Goal: Task Accomplishment & Management: Manage account settings

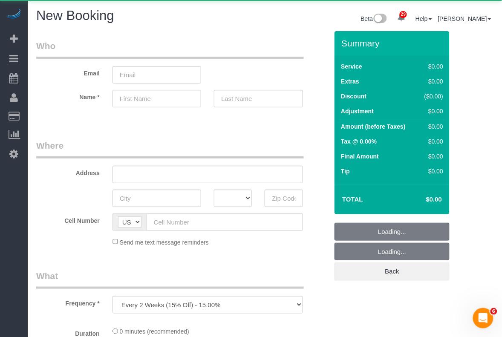
select select "number:89"
select select "number:90"
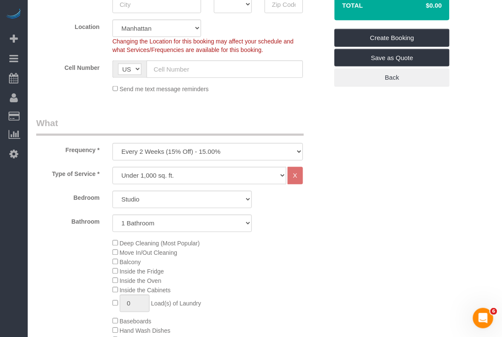
scroll to position [213, 0]
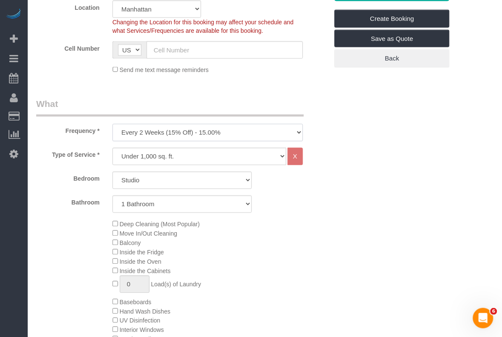
click at [214, 135] on select "One Time Weekly (20% Off) - 20.00% Every 2 Weeks (15% Off) - 15.00% Every 4 Wee…" at bounding box center [207, 132] width 190 height 17
select select "object:2710"
click at [112, 124] on select "One Time Weekly (20% Off) - 20.00% Every 2 Weeks (15% Off) - 15.00% Every 4 Wee…" at bounding box center [207, 132] width 190 height 17
click at [207, 157] on select "Under 1,000 sq. ft. 1,001 - 1,500 sq. ft. 1,500+ sq. ft. Custom Cleaning Office…" at bounding box center [199, 156] width 174 height 17
select select "212"
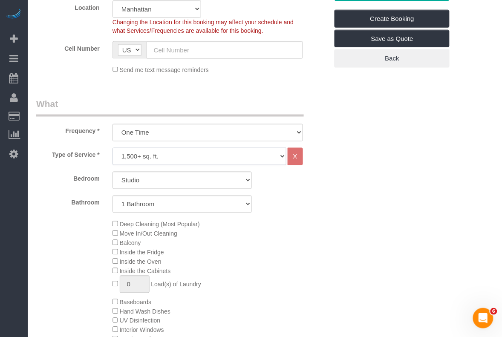
click at [112, 148] on select "Under 1,000 sq. ft. 1,001 - 1,500 sq. ft. 1,500+ sq. ft. Custom Cleaning Office…" at bounding box center [199, 156] width 174 height 17
select select "2"
select select "120"
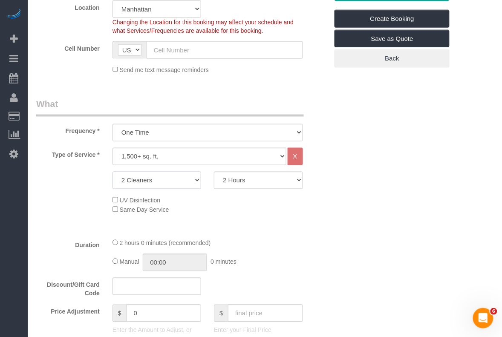
click at [195, 178] on select "2 Cleaners 3 Cleaners 4 Cleaners 5 Cleaners" at bounding box center [156, 180] width 89 height 17
click at [189, 154] on select "Under 1,000 sq. ft. 1,001 - 1,500 sq. ft. 1,500+ sq. ft. Custom Cleaning Office…" at bounding box center [199, 156] width 174 height 17
click at [112, 148] on select "Under 1,000 sq. ft. 1,001 - 1,500 sq. ft. 1,500+ sq. ft. Custom Cleaning Office…" at bounding box center [199, 156] width 174 height 17
click at [195, 164] on select "Under 1,000 sq. ft. 1,001 - 1,500 sq. ft. 1,500+ sq. ft. Custom Cleaning Office…" at bounding box center [199, 156] width 174 height 17
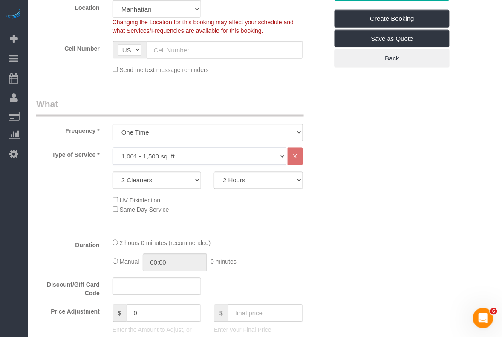
click at [112, 148] on select "Under 1,000 sq. ft. 1,001 - 1,500 sq. ft. 1,500+ sq. ft. Custom Cleaning Office…" at bounding box center [199, 156] width 174 height 17
click at [218, 161] on select "Under 1,000 sq. ft. 1,001 - 1,500 sq. ft. 1,500+ sq. ft. Custom Cleaning Office…" at bounding box center [199, 156] width 174 height 17
click at [112, 148] on select "Under 1,000 sq. ft. 1,001 - 1,500 sq. ft. 1,500+ sq. ft. Custom Cleaning Office…" at bounding box center [199, 156] width 174 height 17
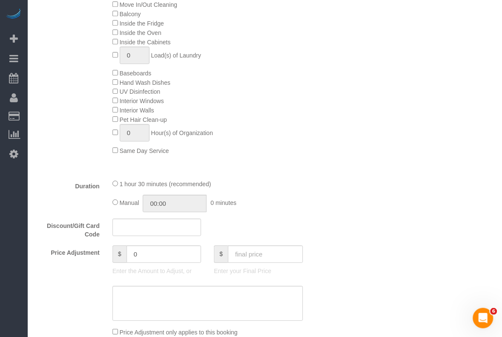
scroll to position [319, 0]
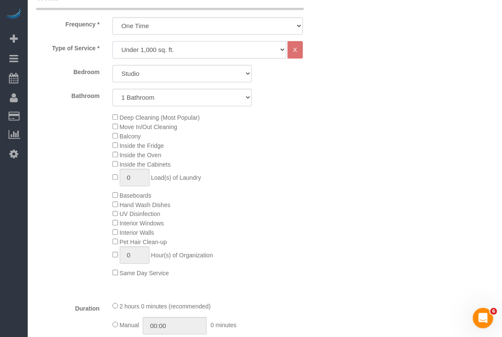
click at [154, 56] on select "Under 1,000 sq. ft. 1,001 - 1,500 sq. ft. 1,500+ sq. ft. Custom Cleaning Office…" at bounding box center [199, 49] width 174 height 17
select select "212"
click at [112, 41] on select "Under 1,000 sq. ft. 1,001 - 1,500 sq. ft. 1,500+ sq. ft. Custom Cleaning Office…" at bounding box center [199, 49] width 174 height 17
select select "2"
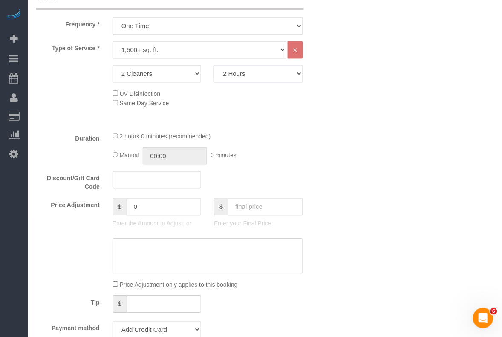
click at [239, 74] on select "2 Hours 2.5 Hours 3 Hours 3.5 Hours 4 Hours 4.5 Hours 5 Hours 5.5 Hours 6 Hours…" at bounding box center [258, 73] width 89 height 17
select select "240"
click at [214, 65] on select "2 Hours 2.5 Hours 3 Hours 3.5 Hours 4 Hours 4.5 Hours 5 Hours 5.5 Hours 6 Hours…" at bounding box center [258, 73] width 89 height 17
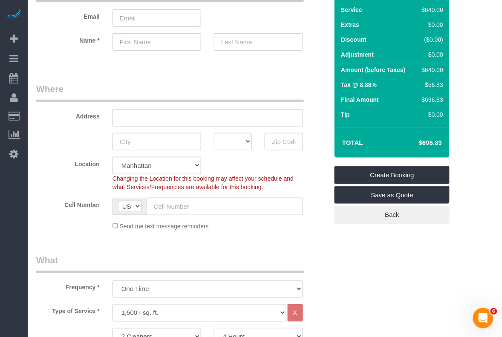
scroll to position [53, 0]
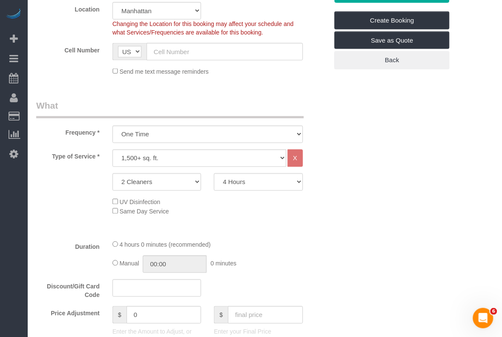
scroll to position [213, 0]
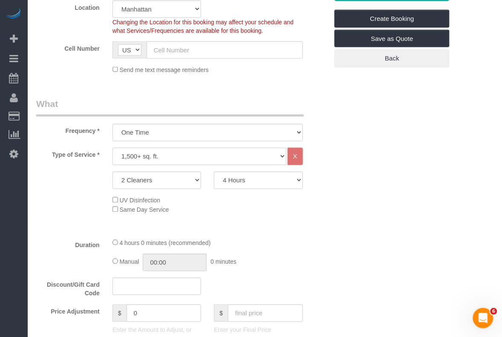
click at [243, 148] on select "Under 1,000 sq. ft. 1,001 - 1,500 sq. ft. 1,500+ sq. ft. Custom Cleaning Office…" at bounding box center [199, 156] width 174 height 17
click at [112, 148] on select "Under 1,000 sq. ft. 1,001 - 1,500 sq. ft. 1,500+ sq. ft. Custom Cleaning Office…" at bounding box center [199, 156] width 174 height 17
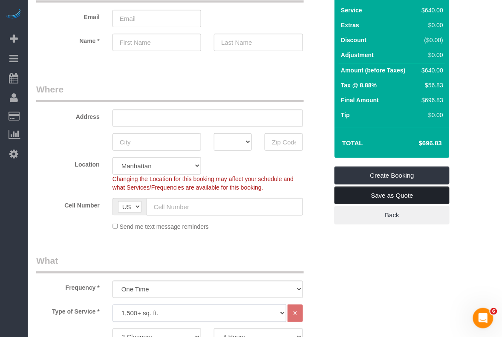
scroll to position [53, 0]
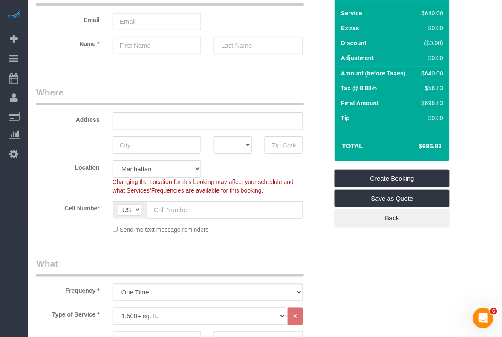
drag, startPoint x: 419, startPoint y: 146, endPoint x: 441, endPoint y: 144, distance: 22.3
click at [441, 144] on h4 "$696.83" at bounding box center [417, 146] width 49 height 7
copy h4 "$696.83"
click at [181, 167] on select "Manhattan Austin Boston Bronx Brooklyn Charlotte Denver New Jersey Portland Que…" at bounding box center [156, 168] width 89 height 17
select select "11"
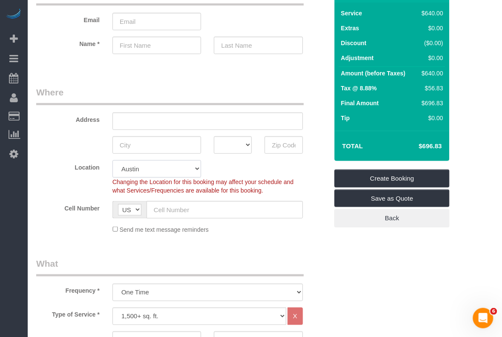
click at [112, 160] on select "Manhattan Austin Boston Bronx Brooklyn Charlotte Denver New Jersey Portland Que…" at bounding box center [156, 168] width 89 height 17
select select "object:3139"
click at [330, 296] on div "Frequency * One Time Weekly (20% Off) - 20.00% Every 2 Weeks (15% Off) - 15.00%…" at bounding box center [182, 279] width 305 height 44
click at [280, 145] on input "text" at bounding box center [284, 144] width 38 height 17
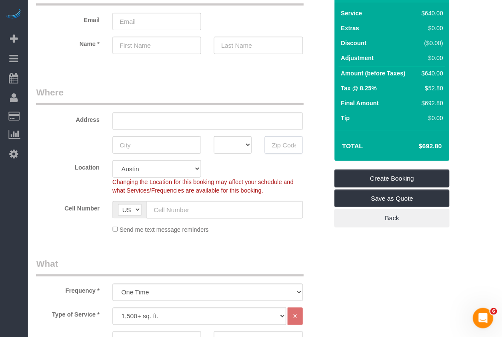
paste input "78731"
type input "78731"
click at [161, 151] on input "text" at bounding box center [156, 144] width 89 height 17
type input "Austin"
click at [243, 144] on select "AK AL AR AZ CA CO CT DC DE FL GA HI IA ID IL IN KS KY LA MA MD ME MI MN MO MS M…" at bounding box center [233, 144] width 38 height 17
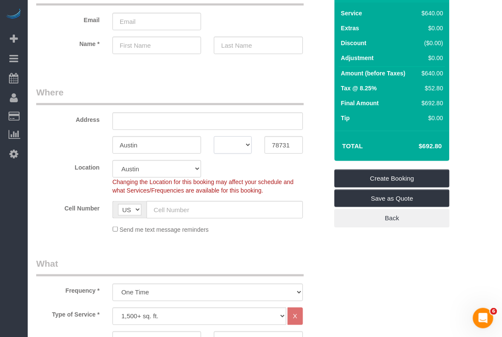
select select "[GEOGRAPHIC_DATA]"
click at [214, 136] on select "AK AL AR AZ CA CO CT DC DE FL GA HI IA ID IL IN KS KY LA MA MD ME MI MN MO MS M…" at bounding box center [233, 144] width 38 height 17
click at [309, 104] on div "Address" at bounding box center [182, 108] width 305 height 44
drag, startPoint x: 418, startPoint y: 141, endPoint x: 443, endPoint y: 142, distance: 25.6
click at [443, 142] on td "$692.80" at bounding box center [417, 145] width 55 height 21
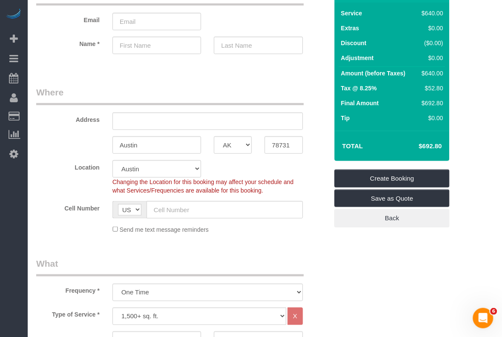
copy h4 "$692.80"
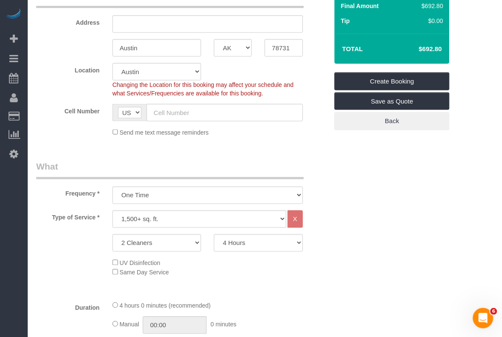
scroll to position [160, 0]
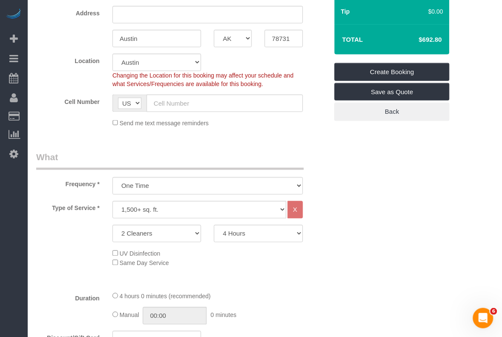
drag, startPoint x: 493, startPoint y: 209, endPoint x: 454, endPoint y: 125, distance: 92.3
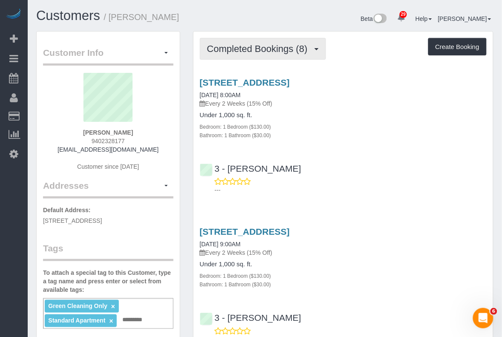
click at [293, 46] on span "Completed Bookings (8)" at bounding box center [259, 48] width 105 height 11
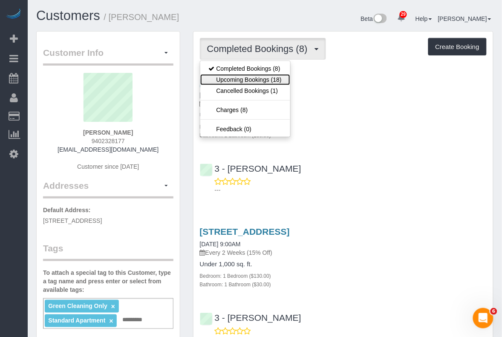
click at [263, 78] on link "Upcoming Bookings (18)" at bounding box center [245, 79] width 90 height 11
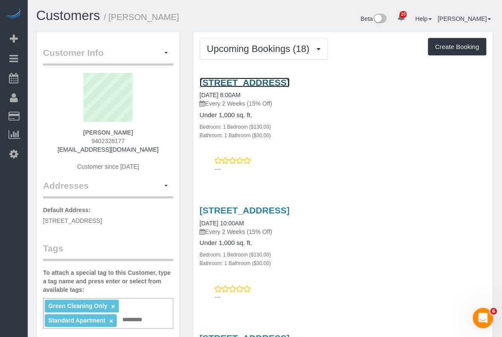
click at [261, 82] on link "4441 Purves Street, Apt 515, Long Island City, NY 11101" at bounding box center [245, 83] width 90 height 10
click at [473, 109] on div "4441 Purves Street, Apt 515, Long Island City, NY 11101 09/30/2025 8:00AM Every…" at bounding box center [342, 109] width 299 height 62
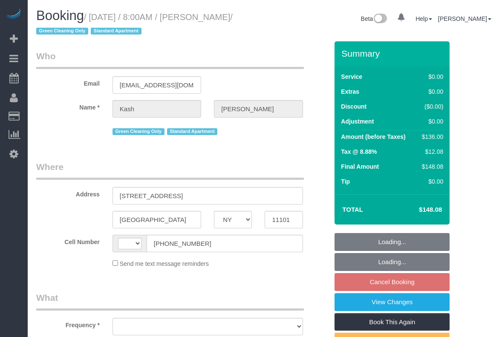
select select "NY"
select select "string:[GEOGRAPHIC_DATA]"
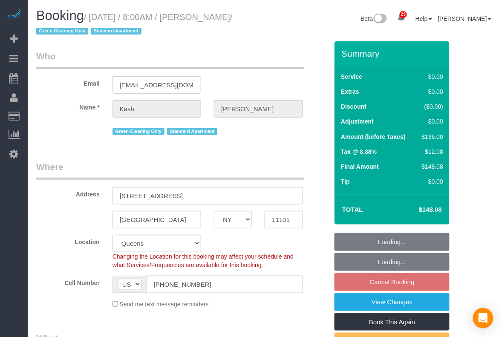
select select "string:stripe-pm_1PActe4VGloSiKo7lX7iOlSe"
select select "object:815"
select select "1"
select select "spot1"
select select "number:56"
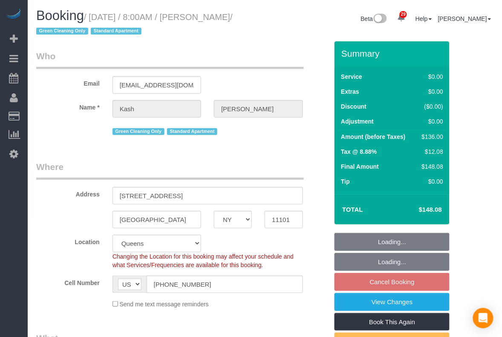
select select "number:70"
select select "number:15"
select select "number:5"
select select "object:1453"
select select "1"
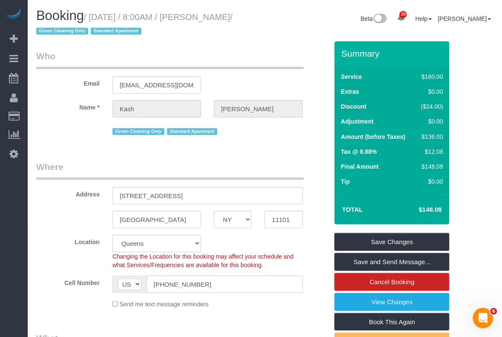
drag, startPoint x: 92, startPoint y: 15, endPoint x: 78, endPoint y: 33, distance: 23.3
click at [78, 33] on small "/ September 30, 2025 / 8:00AM / Kash Cummings / Green Cleaning Only Standard Ap…" at bounding box center [134, 24] width 196 height 24
copy small "September 30, 2025 / 8:00AM / Kash Cummings"
click at [69, 311] on fieldset "Where Address 4441 Purves Street, Apt 515 Long Island City AK AL AR AZ CA CO CT…" at bounding box center [182, 238] width 292 height 155
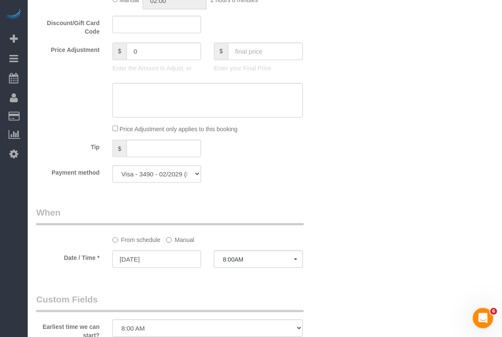
scroll to position [852, 0]
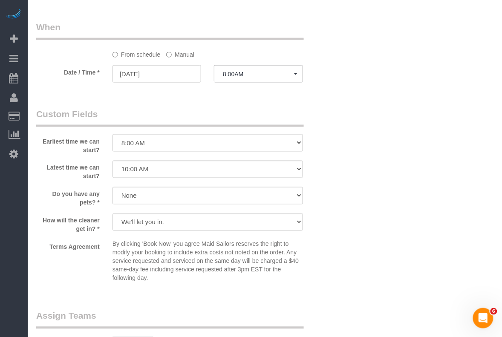
drag, startPoint x: 477, startPoint y: 174, endPoint x: 420, endPoint y: 149, distance: 62.2
click at [173, 58] on label "Manual" at bounding box center [180, 53] width 28 height 12
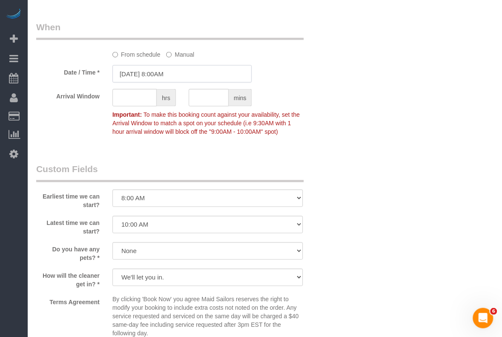
click at [161, 75] on input "09/30/2025 8:00AM" at bounding box center [182, 73] width 140 height 17
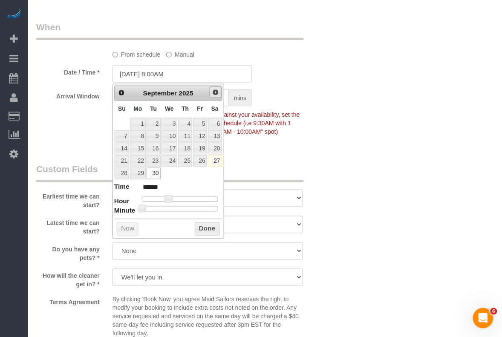
click at [210, 92] on link "Next" at bounding box center [216, 92] width 12 height 12
click at [156, 135] on link "7" at bounding box center [154, 136] width 14 height 12
type input "10/07/2025 8:00AM"
click at [205, 233] on button "Done" at bounding box center [207, 229] width 25 height 14
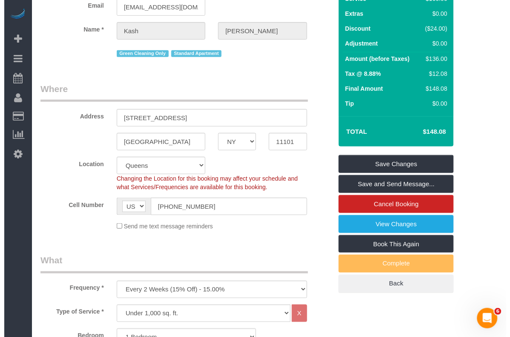
scroll to position [0, 0]
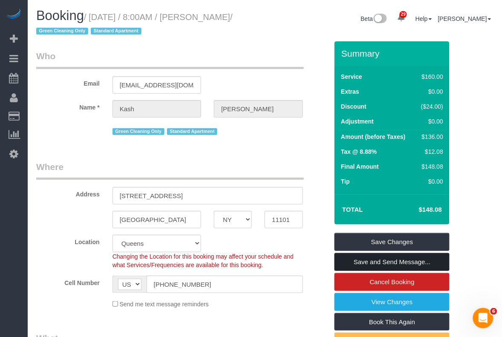
drag, startPoint x: 399, startPoint y: 262, endPoint x: 404, endPoint y: 262, distance: 5.1
click at [399, 263] on link "Save and Send Message..." at bounding box center [391, 262] width 115 height 18
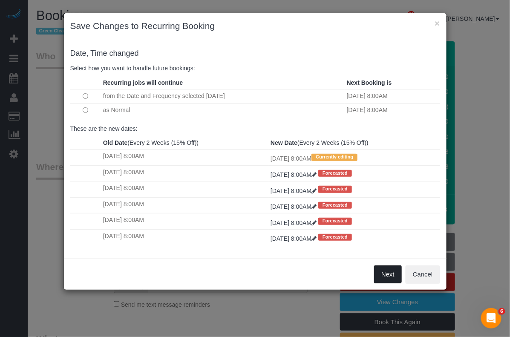
click at [389, 274] on button "Next" at bounding box center [388, 274] width 28 height 18
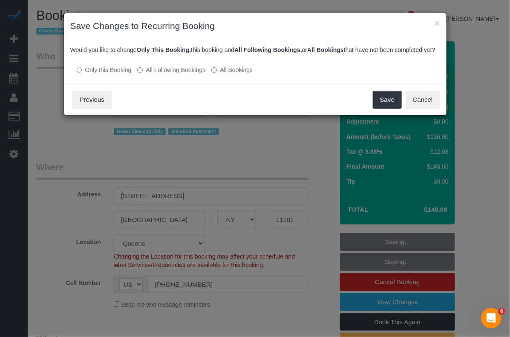
click at [196, 74] on label "All Following Bookings" at bounding box center [171, 70] width 68 height 9
click at [379, 109] on button "Save" at bounding box center [387, 100] width 29 height 18
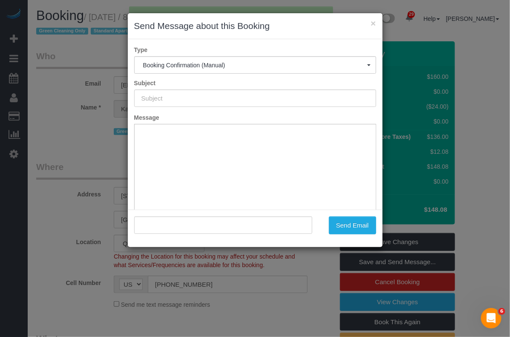
type input "Cleaning Confirmed for 10/07/2025 at 8:00am"
type input ""Kash Cummings" <kashleec@gmail.com>"
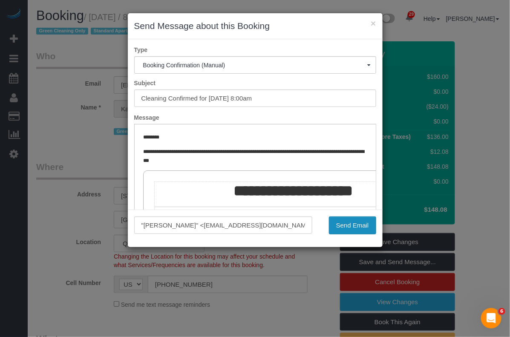
drag, startPoint x: 352, startPoint y: 225, endPoint x: 217, endPoint y: 80, distance: 198.0
click at [352, 225] on button "Send Email" at bounding box center [352, 225] width 47 height 18
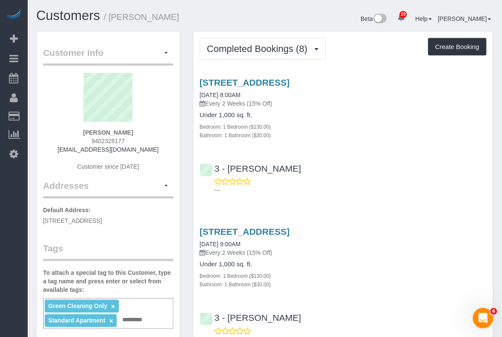
click at [454, 299] on div "4441 Purves Street, Apt 515, Long Island City, NY 11101 08/05/2025 9:00AM Every…" at bounding box center [342, 283] width 299 height 128
click at [482, 113] on h4 "Under 1,000 sq. ft." at bounding box center [343, 115] width 287 height 7
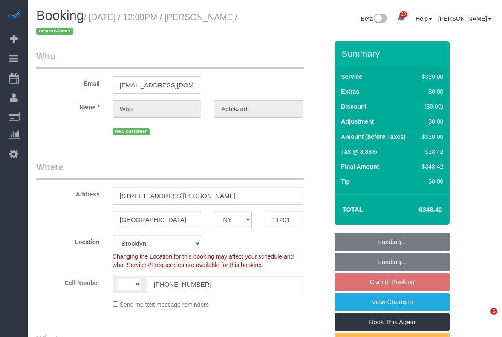
select select "NY"
select select "number:59"
select select "number:75"
select select "number:15"
select select "number:5"
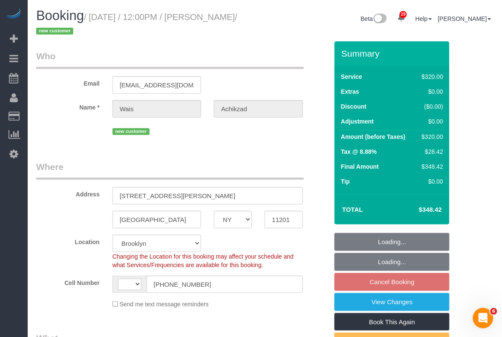
select select "string:[GEOGRAPHIC_DATA]"
select select "object:709"
select select "string:stripe-pm_1SC0l94VGloSiKo7fU27xOqZ"
select select "spot5"
select select "object:1437"
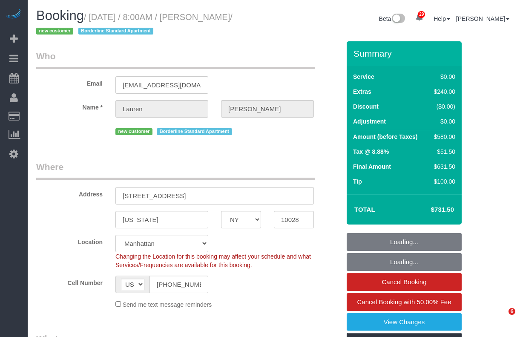
select select "NY"
select select "number:56"
select select "number:72"
select select "number:15"
select select "number:6"
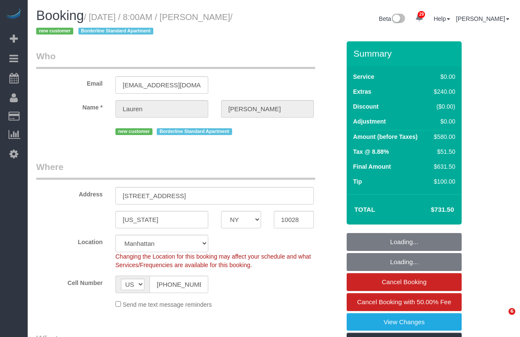
select select "object:974"
select select "2"
select select "spot1"
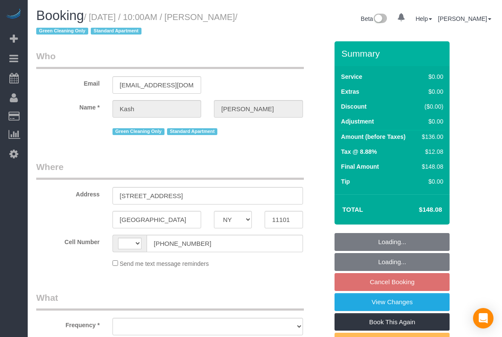
select select "NY"
select select "string:[GEOGRAPHIC_DATA]"
select select "string:stripe-pm_1PActe4VGloSiKo7lX7iOlSe"
select select "number:57"
select select "number:71"
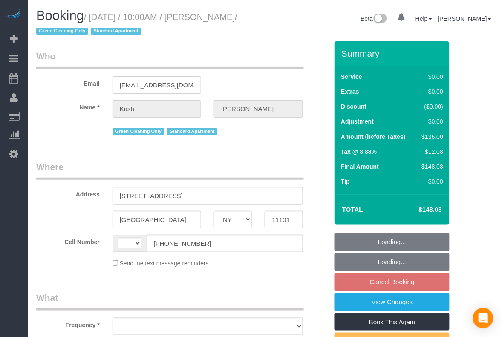
select select "number:15"
select select "number:5"
select select "object:958"
select select "1"
select select "spot3"
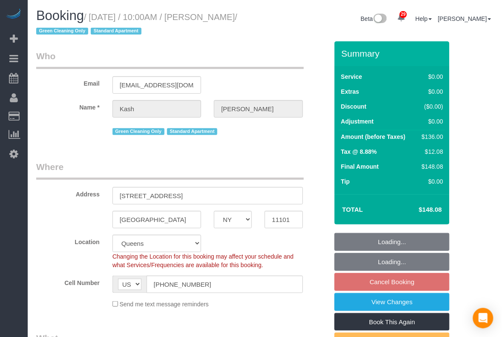
select select "object:1489"
select select
select select "1"
select select "spot58"
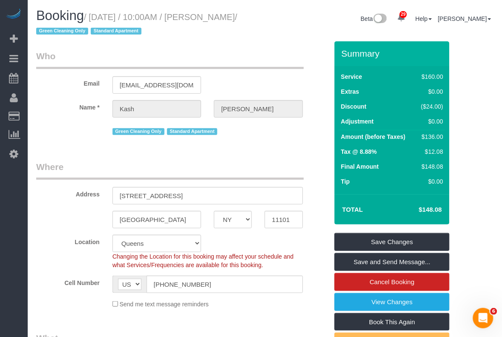
click at [307, 308] on div "Send me text message reminders" at bounding box center [207, 303] width 203 height 9
click at [362, 302] on link "View Changes" at bounding box center [391, 302] width 115 height 18
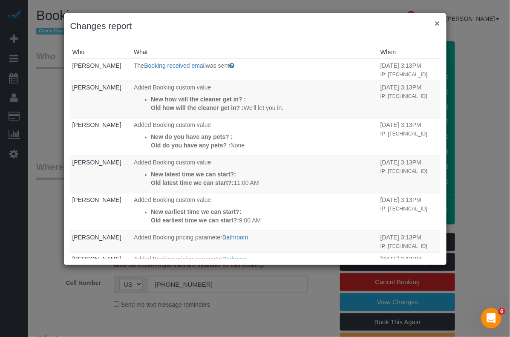
click at [436, 24] on button "×" at bounding box center [436, 23] width 5 height 9
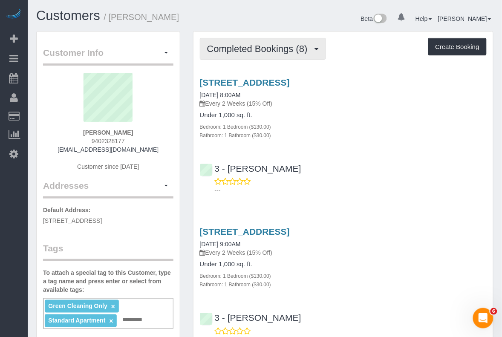
click at [311, 48] on span "Completed Bookings (8)" at bounding box center [259, 48] width 105 height 11
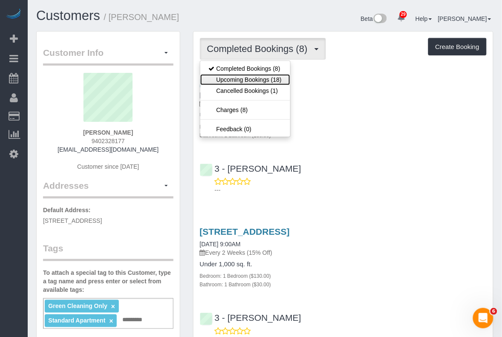
click at [280, 75] on link "Upcoming Bookings (18)" at bounding box center [245, 79] width 90 height 11
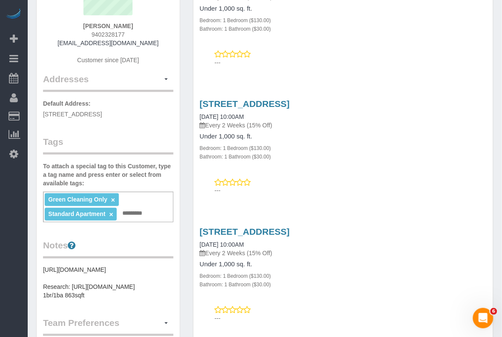
scroll to position [53, 0]
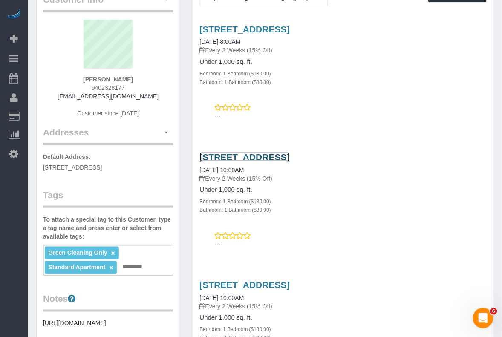
click at [290, 160] on link "[STREET_ADDRESS]" at bounding box center [245, 157] width 90 height 10
click at [290, 156] on link "[STREET_ADDRESS]" at bounding box center [245, 157] width 90 height 10
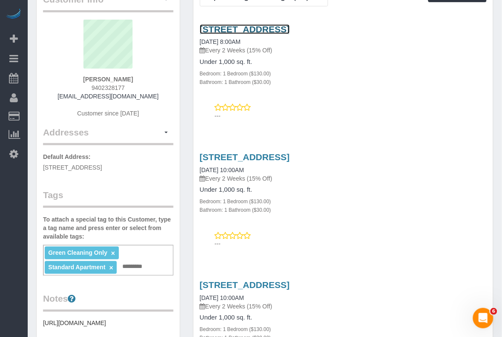
click at [268, 27] on link "4441 Purves Street, Apt 515, Long Island City, NY 11101" at bounding box center [245, 29] width 90 height 10
click at [273, 31] on link "4441 Purves Street, Apt 515, Long Island City, NY 11101" at bounding box center [245, 29] width 90 height 10
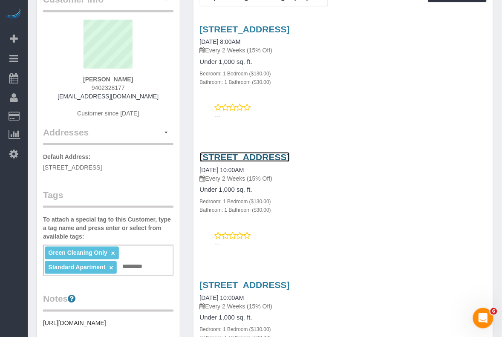
click at [290, 157] on link "4441 Purves Street, Apt 515, Long Island City, NY 11101" at bounding box center [245, 157] width 90 height 10
click at [333, 311] on div "4441 Purves Street, Apt 515, Long Island City, NY 11101 10/07/2025 10:00AM Ever…" at bounding box center [342, 311] width 299 height 62
click at [283, 158] on link "4441 Purves Street, Apt 515, Long Island City, NY 11101" at bounding box center [245, 157] width 90 height 10
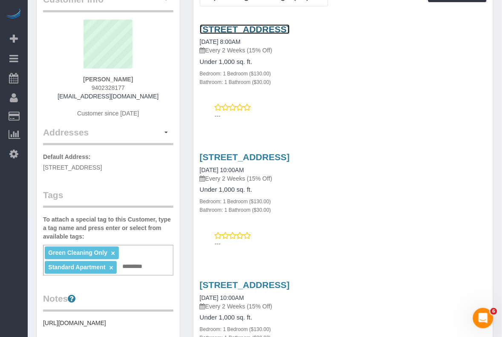
click at [290, 28] on link "4441 Purves Street, Apt 515, Long Island City, NY 11101" at bounding box center [245, 29] width 90 height 10
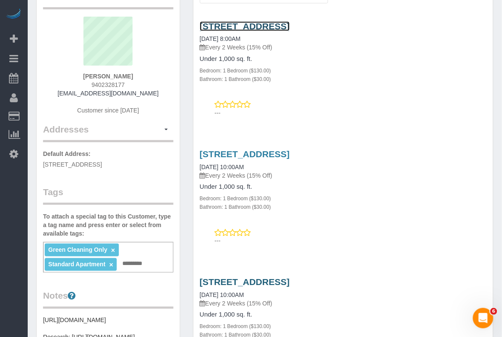
scroll to position [106, 0]
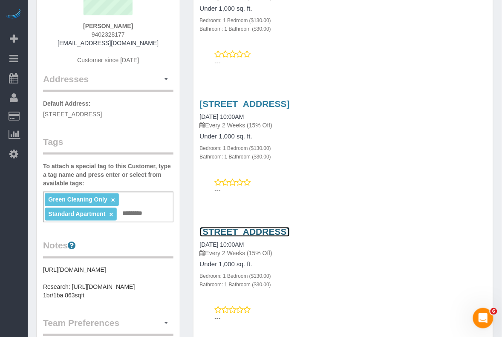
click at [281, 233] on link "4441 Purves Street, Apt 515, Long Island City, NY 11101" at bounding box center [245, 232] width 90 height 10
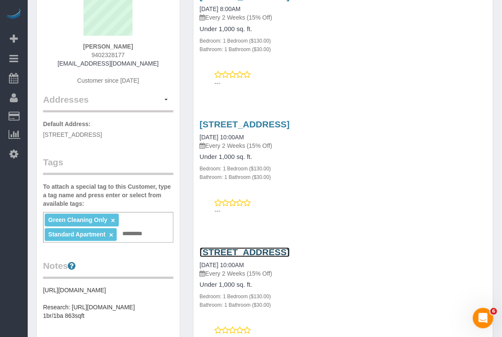
scroll to position [53, 0]
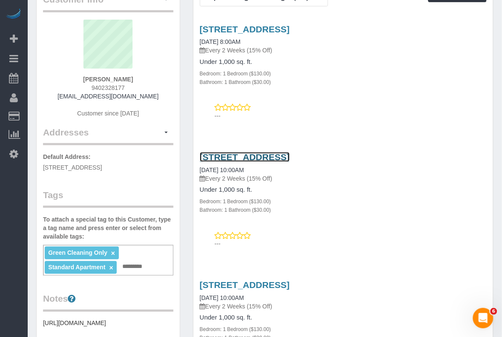
click at [267, 156] on link "4441 Purves Street, Apt 515, Long Island City, NY 11101" at bounding box center [245, 157] width 90 height 10
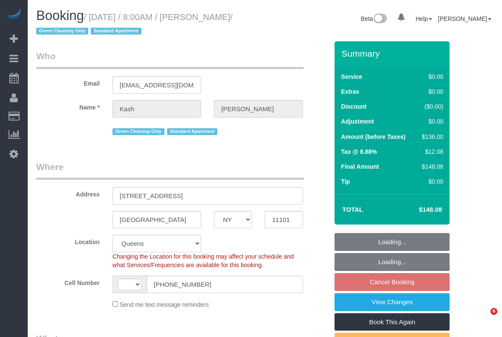
select select "NY"
select select "string:stripe-pm_1PActe4VGloSiKo7lX7iOlSe"
select select "1"
select select "string:[GEOGRAPHIC_DATA]"
select select "object:1104"
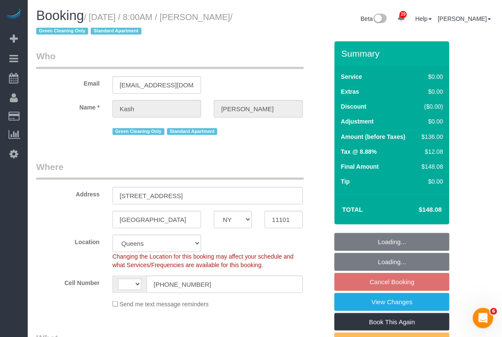
select select "spot1"
select select "1"
select select "object:1489"
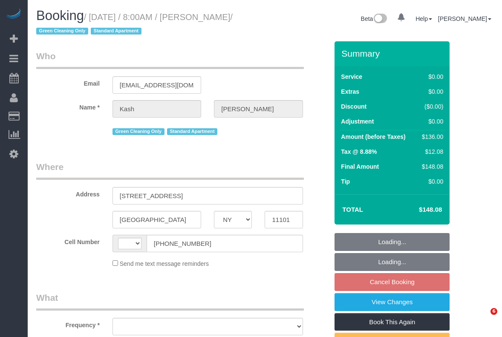
select select "NY"
select select "string:[GEOGRAPHIC_DATA]"
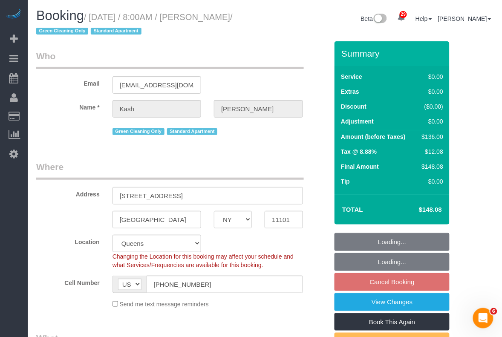
select select "spot1"
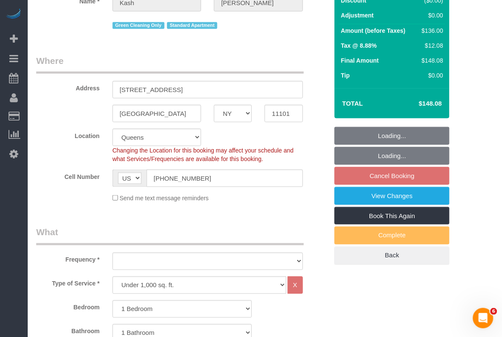
select select "object:959"
select select "1"
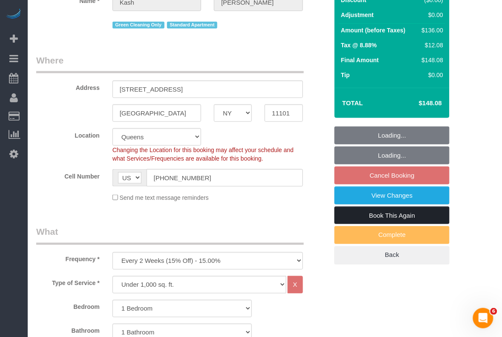
select select "string:stripe-pm_1PActe4VGloSiKo7lX7iOlSe"
select select "number:56"
select select "number:70"
select select "number:15"
select select "number:5"
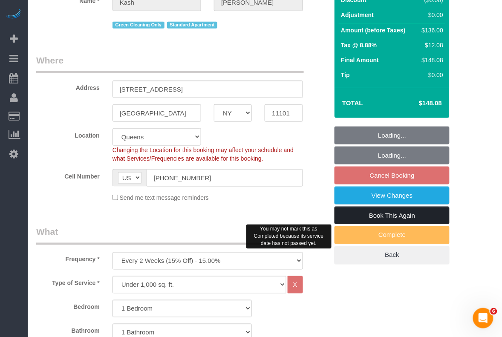
select select "object:1492"
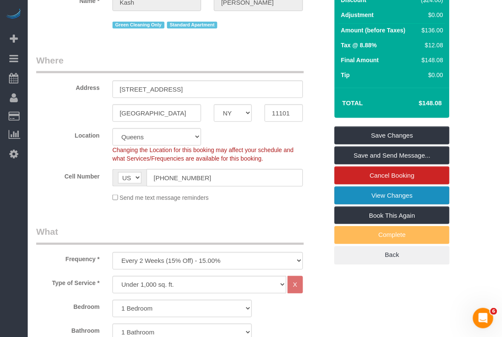
click at [392, 195] on link "View Changes" at bounding box center [391, 196] width 115 height 18
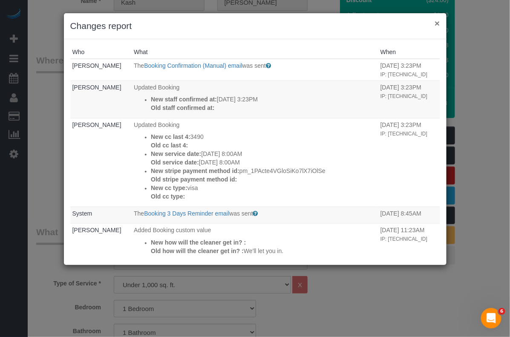
click at [437, 20] on button "×" at bounding box center [436, 23] width 5 height 9
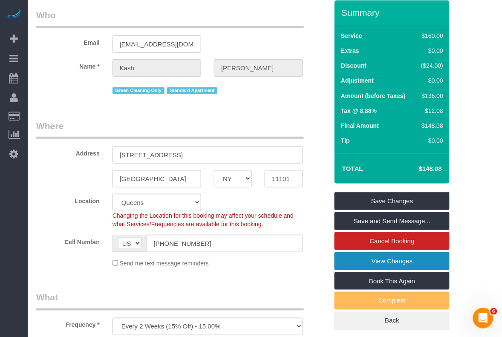
scroll to position [0, 0]
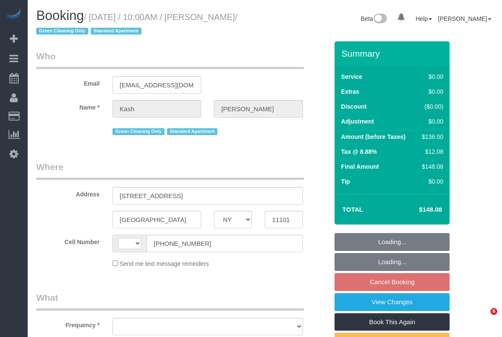
select select "NY"
select select "object:566"
select select "string:stripe-pm_1PActe4VGloSiKo7lX7iOlSe"
select select "1"
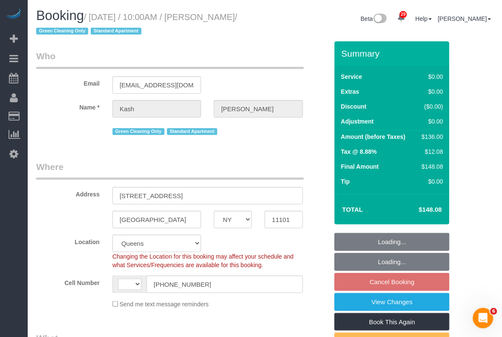
select select "string:US"
select select "object:922"
select select "spot3"
select select "number:57"
select select "number:71"
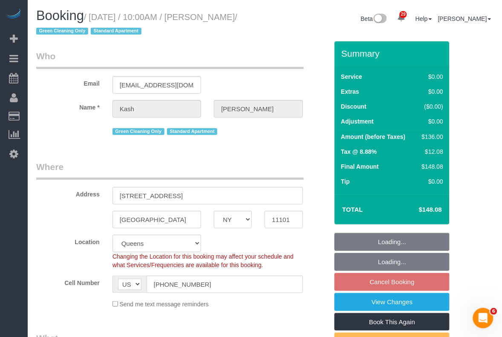
select select "number:15"
select select "number:5"
select select "1"
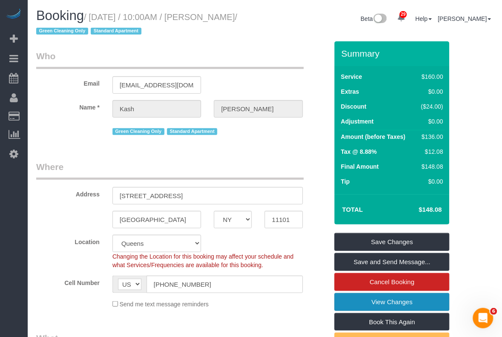
click at [383, 301] on link "View Changes" at bounding box center [391, 302] width 115 height 18
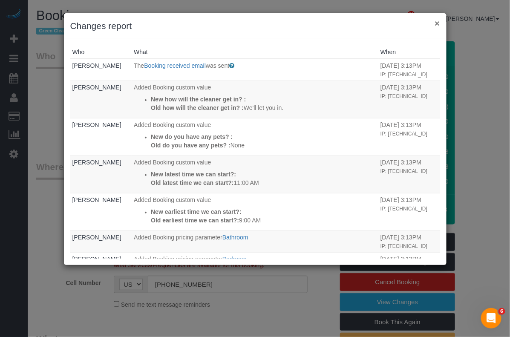
click at [437, 21] on button "×" at bounding box center [436, 23] width 5 height 9
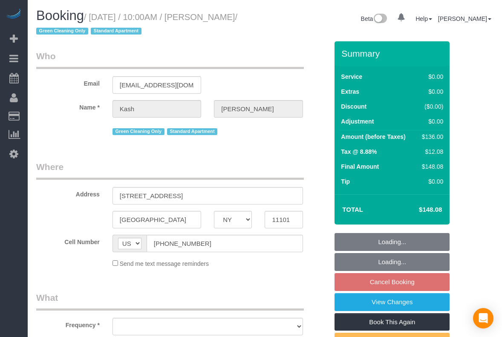
select select "NY"
select select "number:57"
select select "number:71"
select select "number:15"
select select "number:5"
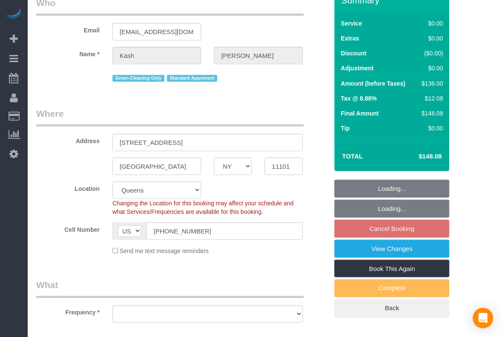
select select "object:960"
select select "string:stripe-pm_1PActe4VGloSiKo7lX7iOlSe"
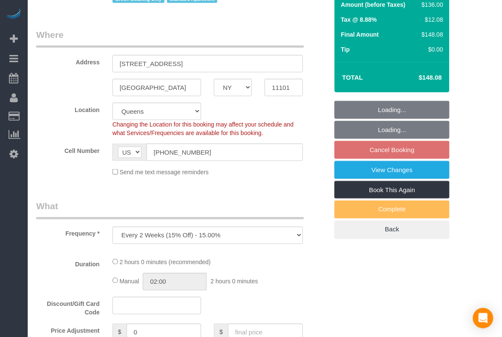
select select "spot3"
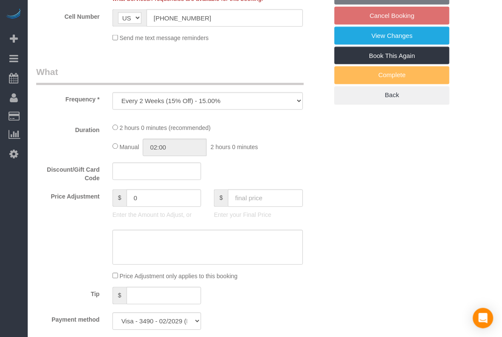
select select "1"
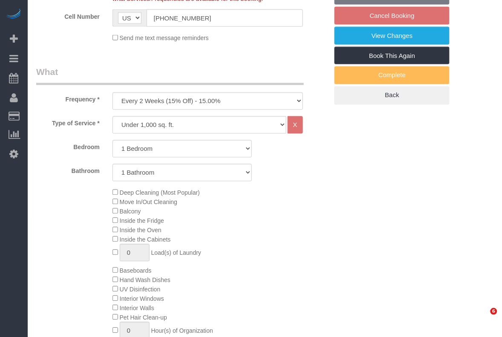
select select "object:1453"
select select "1"
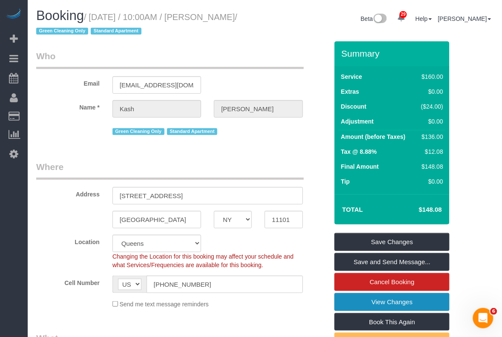
click at [394, 303] on link "View Changes" at bounding box center [391, 302] width 115 height 18
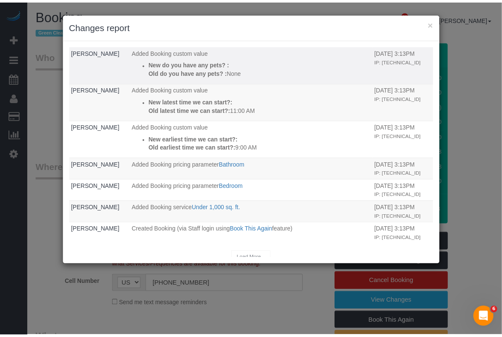
scroll to position [80, 0]
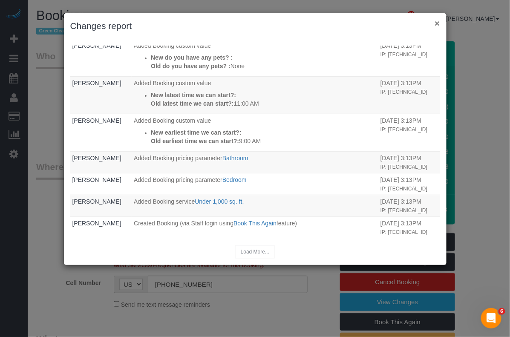
click at [436, 23] on button "×" at bounding box center [436, 23] width 5 height 9
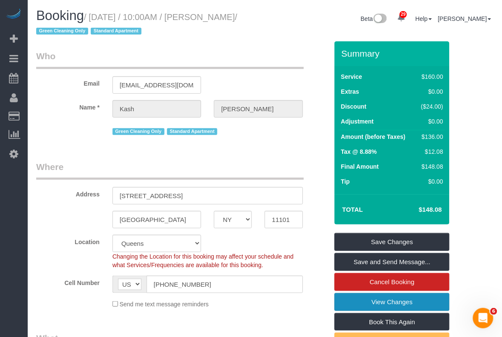
click at [400, 302] on link "View Changes" at bounding box center [391, 302] width 115 height 18
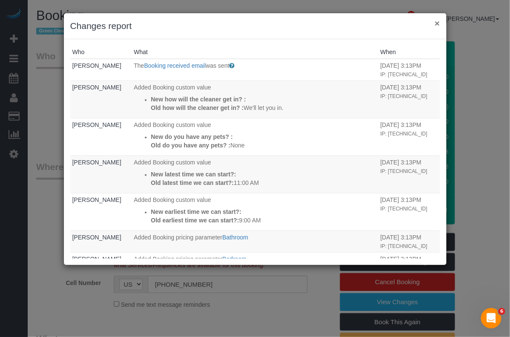
click at [438, 19] on button "×" at bounding box center [436, 23] width 5 height 9
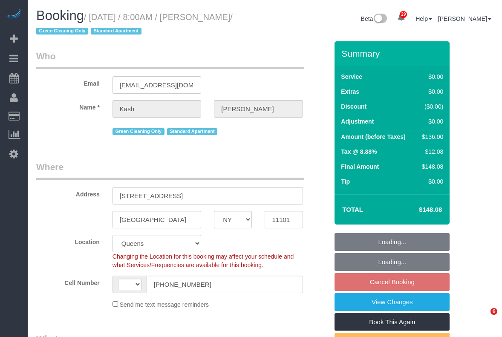
select select "NY"
select select "string:[GEOGRAPHIC_DATA]"
select select "object:568"
select select "string:stripe-pm_1PActe4VGloSiKo7lX7iOlSe"
select select "object:1067"
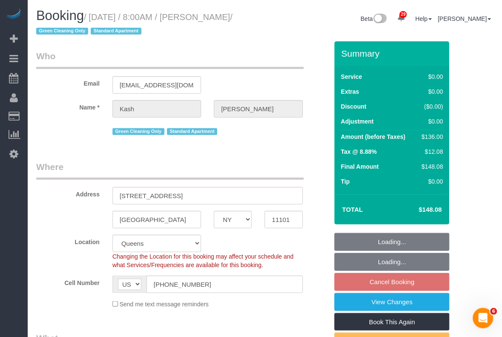
select select "1"
select select "number:56"
select select "number:70"
select select "number:15"
select select "number:5"
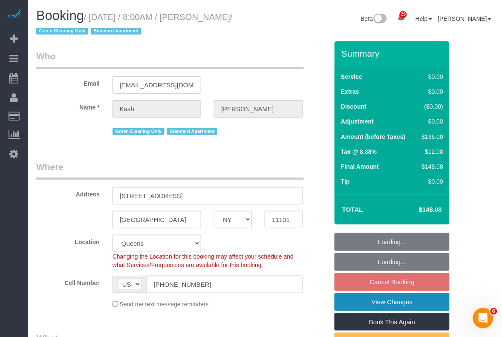
select select "spot1"
select select "1"
click at [391, 303] on link "View Changes" at bounding box center [391, 302] width 115 height 18
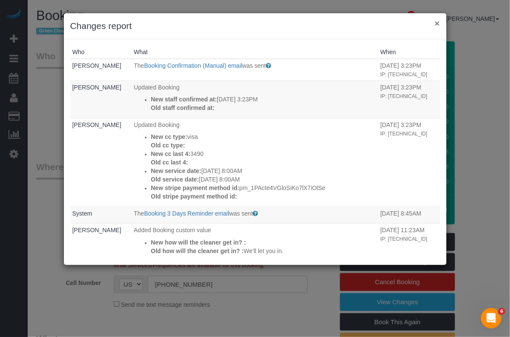
click at [437, 22] on button "×" at bounding box center [436, 23] width 5 height 9
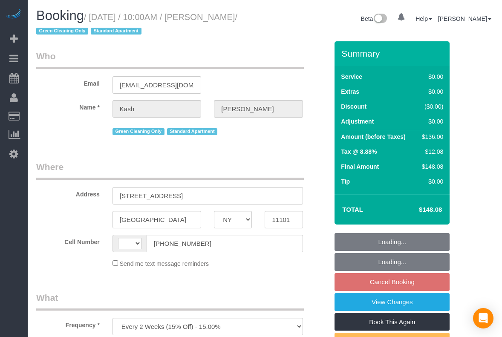
select select "NY"
select select "string:[GEOGRAPHIC_DATA]"
select select "number:57"
select select "number:71"
select select "number:15"
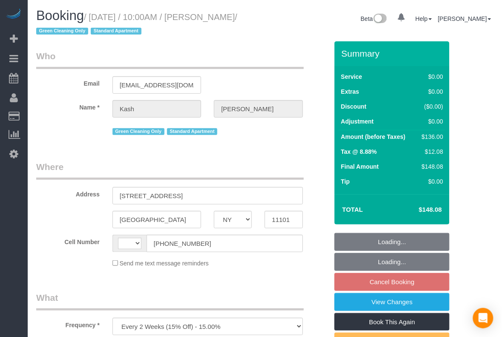
select select "number:5"
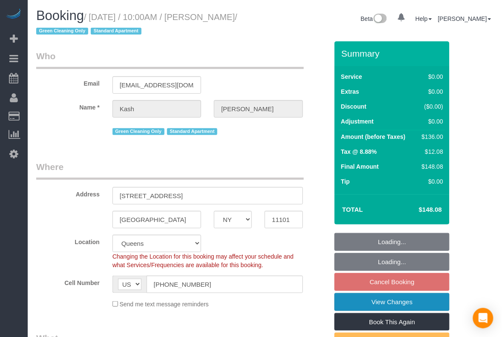
select select "string:stripe-pm_1PActe4VGloSiKo7lX7iOlSe"
select select "spot3"
select select "1"
select select "object:1453"
select select "1"
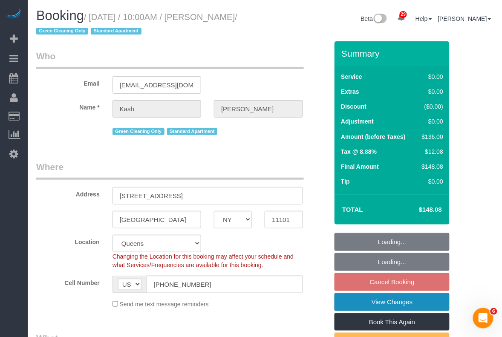
click at [386, 303] on link "View Changes" at bounding box center [391, 302] width 115 height 18
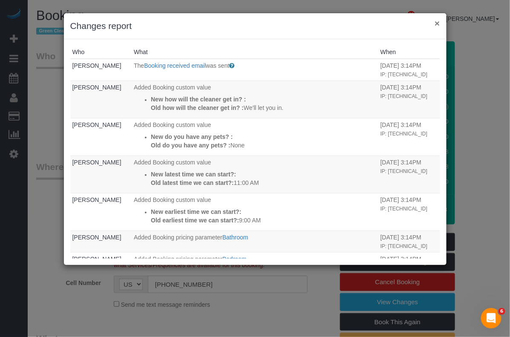
click at [439, 20] on button "×" at bounding box center [436, 23] width 5 height 9
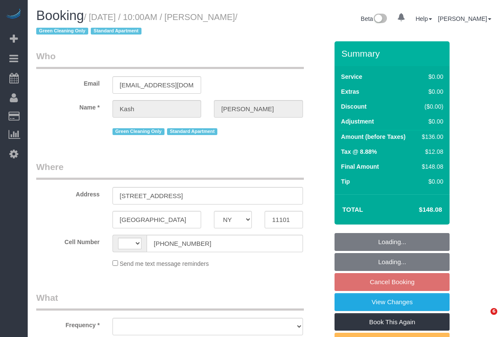
select select "NY"
select select "object:566"
select select "string:stripe-pm_1PActe4VGloSiKo7lX7iOlSe"
select select "1"
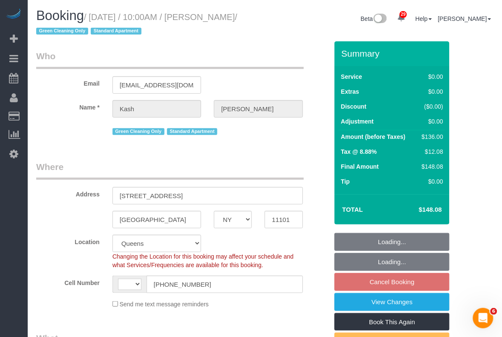
select select "object:1067"
select select "string:[GEOGRAPHIC_DATA]"
select select "number:57"
select select "number:71"
select select "number:15"
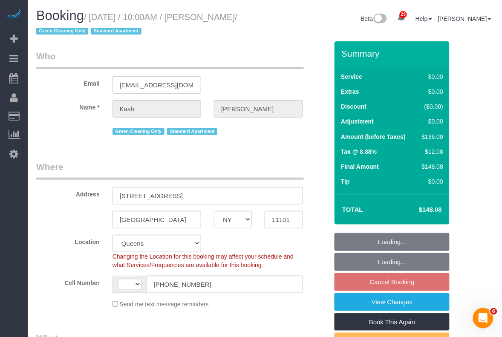
select select "number:5"
select select "spot3"
select select "1"
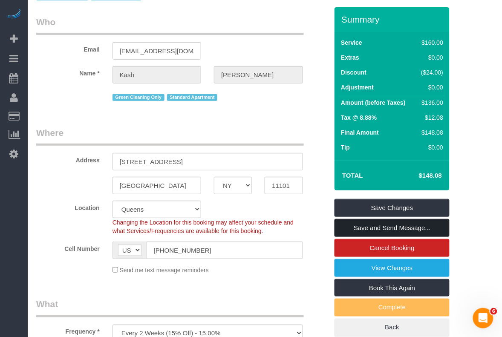
scroll to position [53, 0]
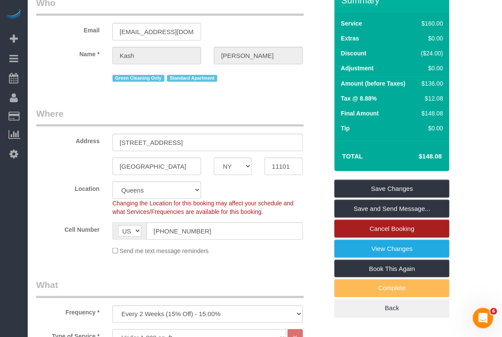
click at [390, 228] on link "Cancel Booking" at bounding box center [391, 229] width 115 height 18
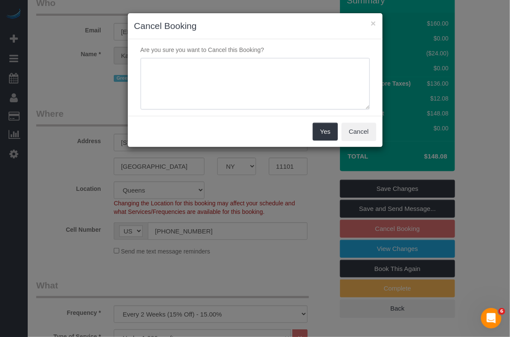
click at [294, 107] on textarea at bounding box center [255, 84] width 229 height 52
type textarea "duplicate series"
click at [326, 137] on button "Yes" at bounding box center [325, 132] width 25 height 18
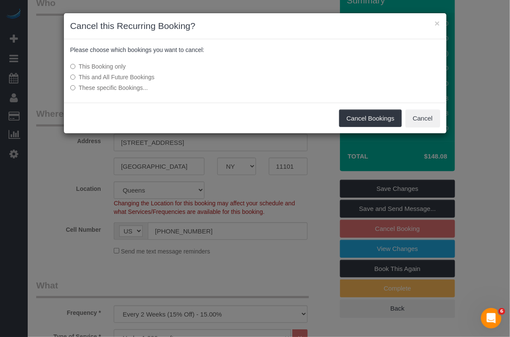
click at [148, 77] on label "This and All Future Bookings" at bounding box center [191, 77] width 242 height 9
click at [376, 118] on button "Cancel Bookings" at bounding box center [370, 118] width 63 height 18
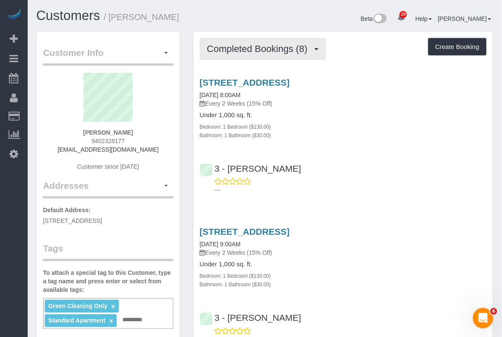
click at [304, 52] on span "Completed Bookings (8)" at bounding box center [259, 48] width 105 height 11
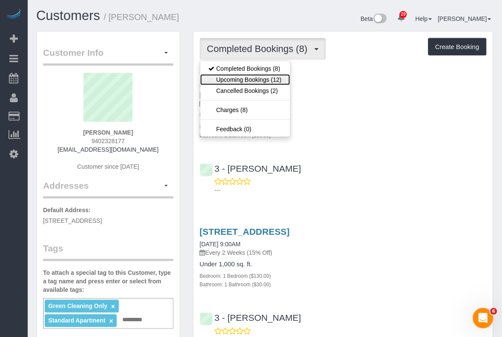
click at [277, 80] on link "Upcoming Bookings (12)" at bounding box center [245, 79] width 90 height 11
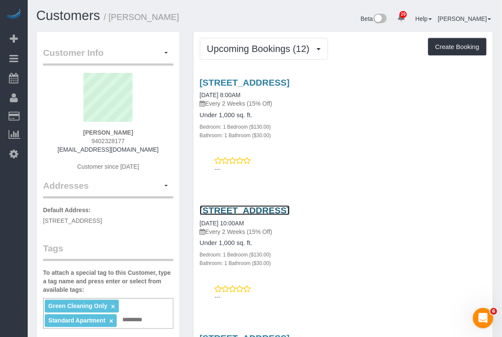
click at [287, 208] on link "[STREET_ADDRESS]" at bounding box center [245, 210] width 90 height 10
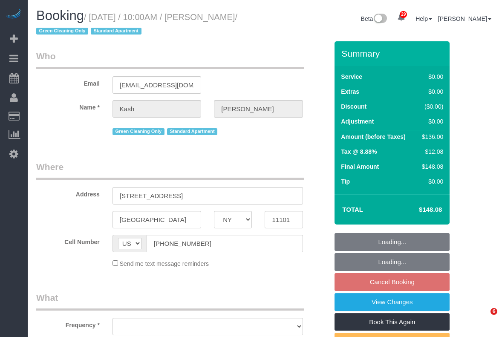
select select "NY"
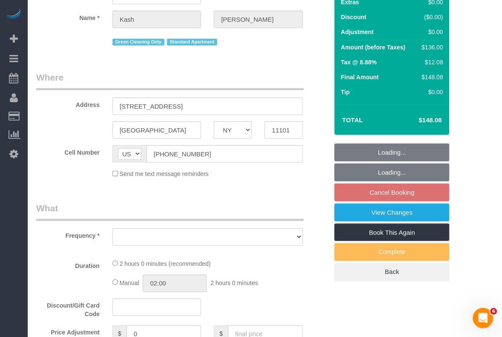
select select "string:stripe-pm_1PActe4VGloSiKo7lX7iOlSe"
select select "1"
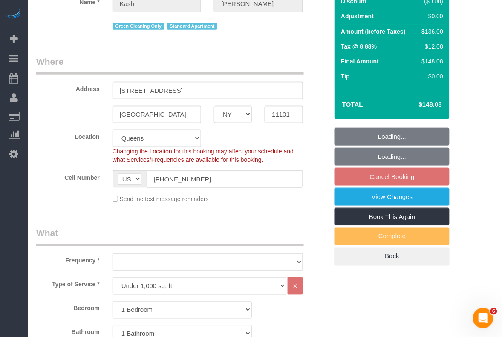
scroll to position [106, 0]
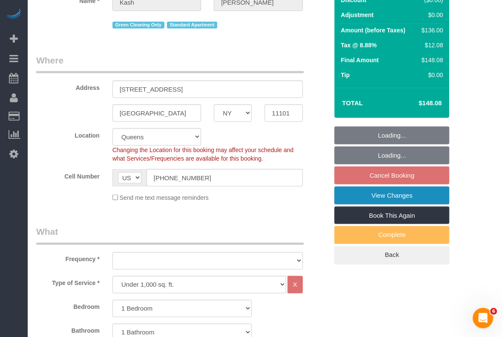
select select "object:918"
select select "spot3"
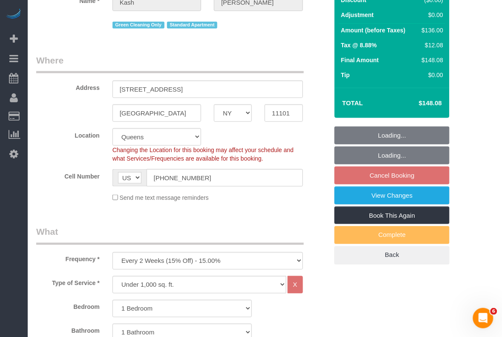
select select "object:927"
select select "number:57"
select select "number:71"
select select "number:15"
select select "number:5"
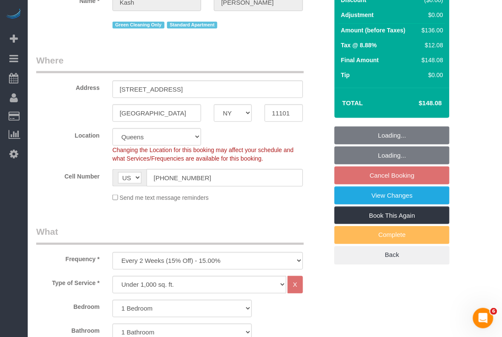
select select "1"
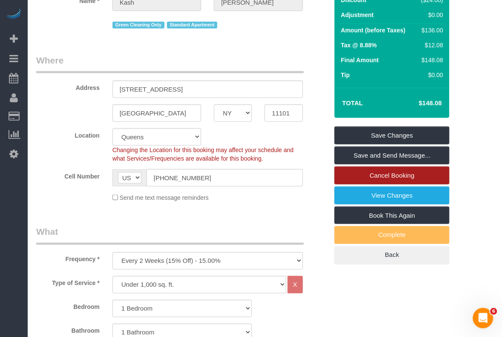
click at [405, 179] on link "Cancel Booking" at bounding box center [391, 176] width 115 height 18
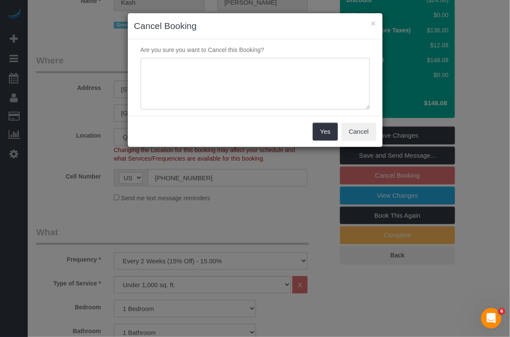
click at [214, 80] on textarea at bounding box center [255, 84] width 229 height 52
type textarea "duplicate series"
click at [322, 135] on button "Yes" at bounding box center [325, 132] width 25 height 18
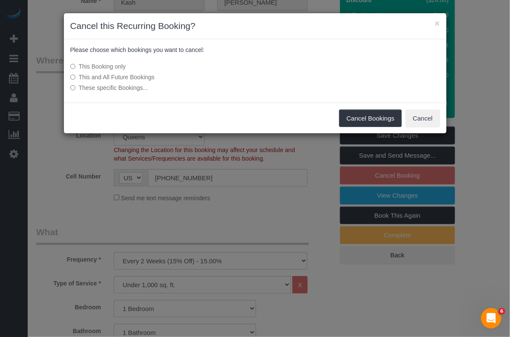
click at [149, 77] on label "This and All Future Bookings" at bounding box center [191, 77] width 242 height 9
click at [376, 122] on button "Cancel Bookings" at bounding box center [370, 118] width 63 height 18
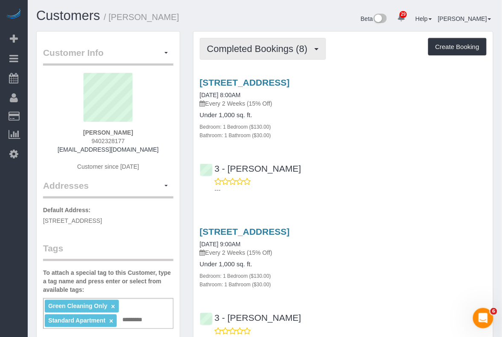
click at [300, 50] on span "Completed Bookings (8)" at bounding box center [259, 48] width 105 height 11
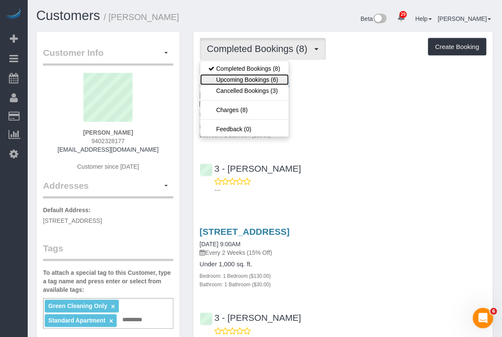
click at [278, 80] on link "Upcoming Bookings (6)" at bounding box center [244, 79] width 89 height 11
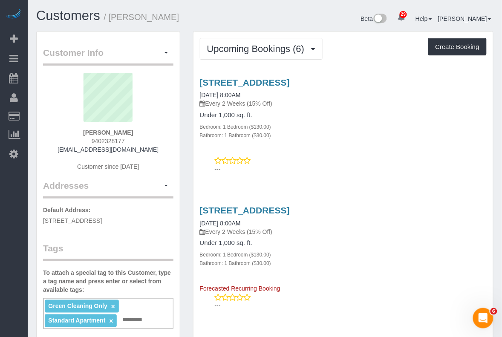
click at [480, 85] on h3 "[STREET_ADDRESS]" at bounding box center [343, 83] width 287 height 10
click at [290, 79] on link "[STREET_ADDRESS]" at bounding box center [245, 83] width 90 height 10
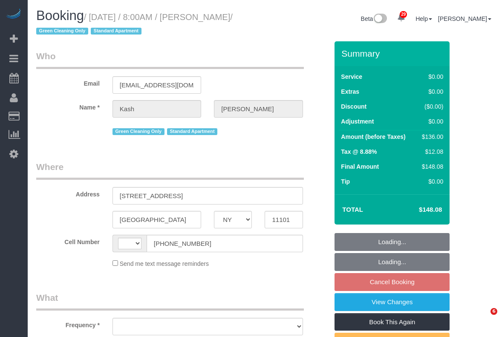
select select "NY"
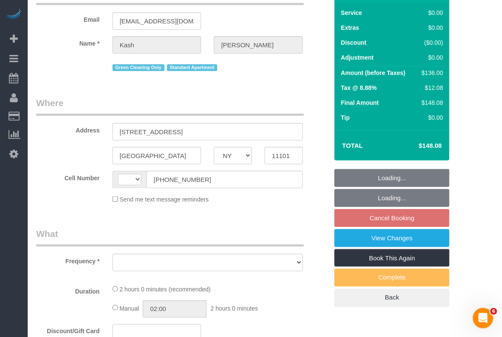
select select "string:[GEOGRAPHIC_DATA]"
select select "number:56"
select select "number:70"
select select "number:15"
select select "number:5"
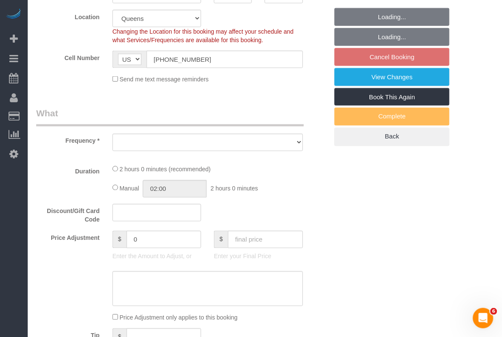
select select "string:stripe-pm_1PActe4VGloSiKo7lX7iOlSe"
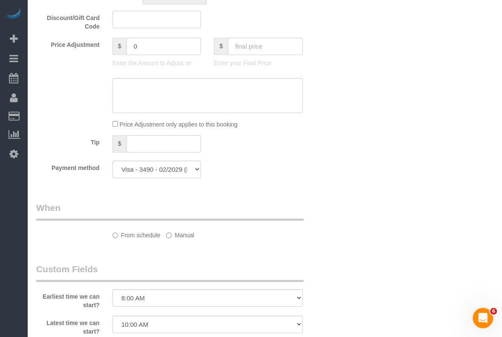
select select "object:965"
select select "spot1"
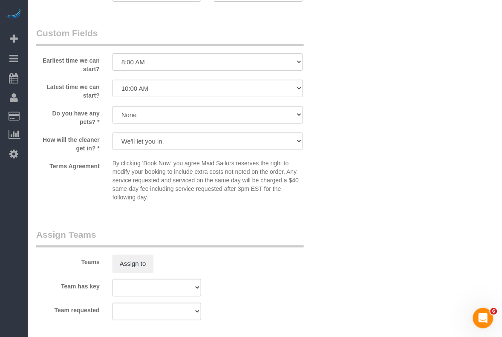
select select "object:1453"
select select "1"
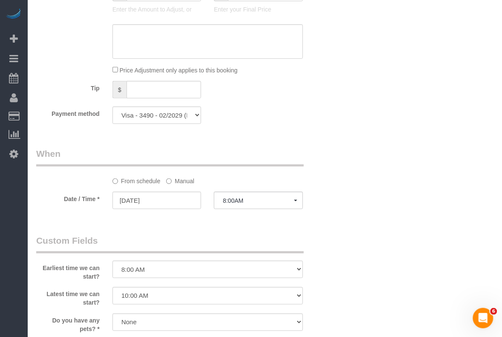
select select "1"
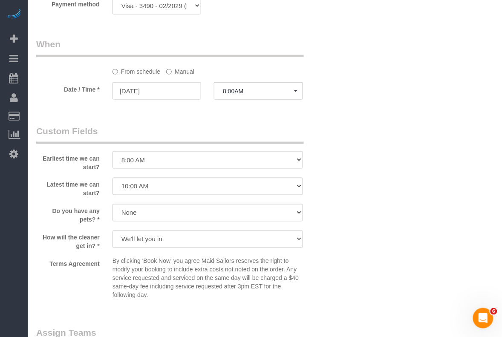
scroll to position [840, 0]
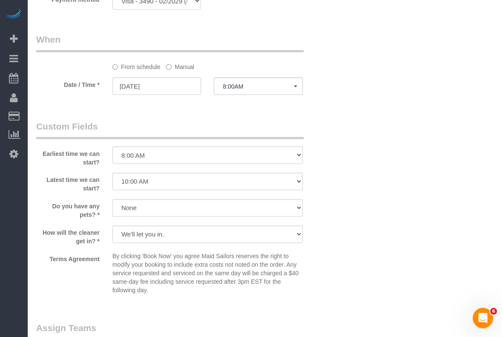
click at [182, 66] on label "Manual" at bounding box center [180, 66] width 28 height 12
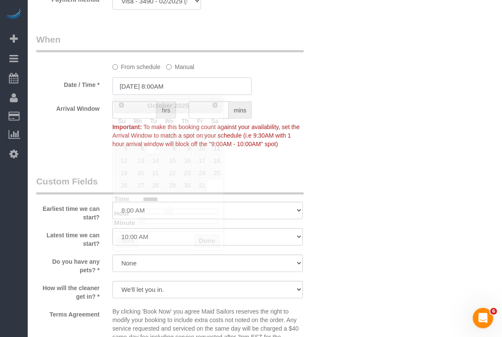
drag, startPoint x: 175, startPoint y: 86, endPoint x: 180, endPoint y: 87, distance: 5.0
click at [175, 86] on input "[DATE] 8:00AM" at bounding box center [182, 86] width 140 height 17
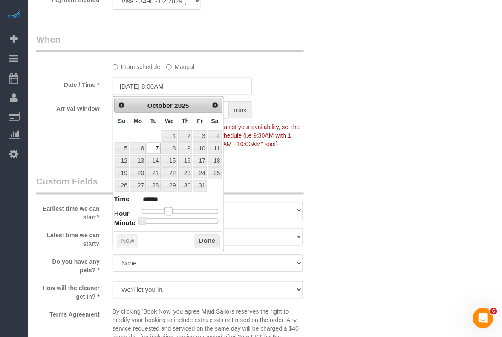
type input "[DATE] 9:00AM"
type input "******"
type input "[DATE] 10:00AM"
type input "*******"
type input "[DATE] 11:00AM"
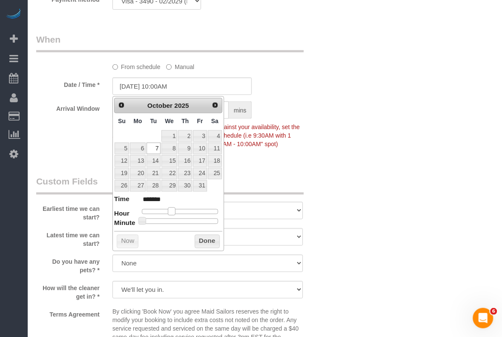
type input "*******"
type input "[DATE] 12:00PM"
type input "*******"
type input "[DATE] 11:00AM"
type input "*******"
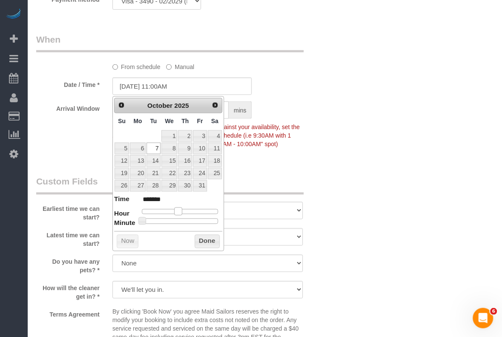
type input "[DATE] 10:00AM"
type input "*******"
drag, startPoint x: 170, startPoint y: 213, endPoint x: 178, endPoint y: 214, distance: 8.6
click at [178, 214] on span at bounding box center [175, 211] width 8 height 8
click at [209, 239] on button "Done" at bounding box center [207, 242] width 25 height 14
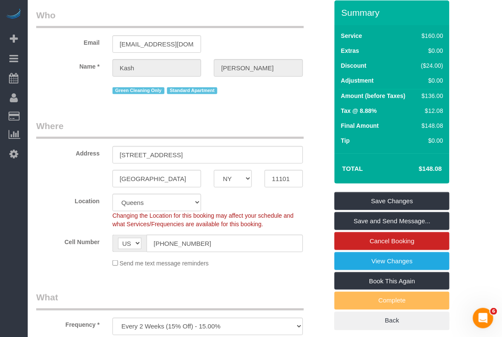
scroll to position [0, 0]
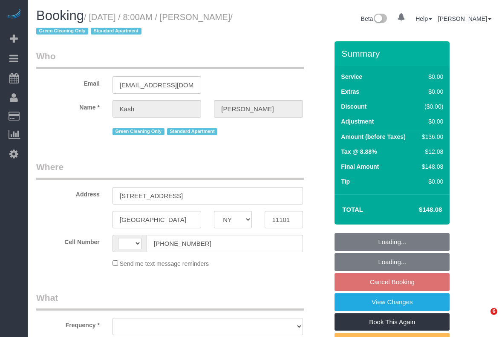
select select "NY"
select select "string:[GEOGRAPHIC_DATA]"
select select "number:56"
select select "number:70"
select select "number:15"
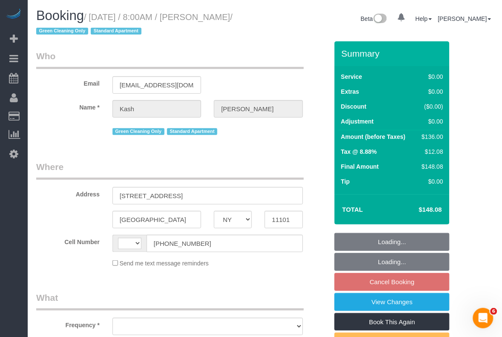
select select "number:5"
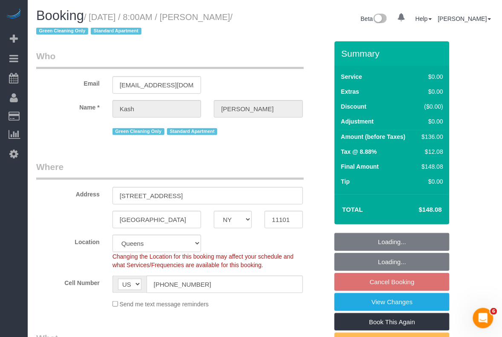
select select "object:960"
select select "string:stripe-pm_1PActe4VGloSiKo7lX7iOlSe"
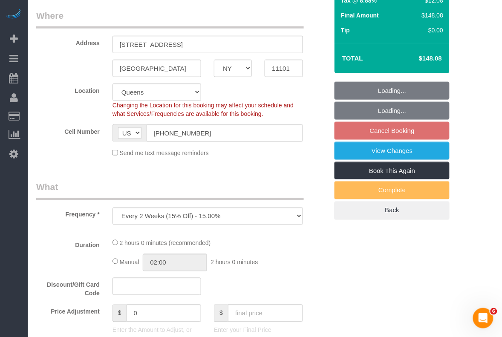
select select "spot1"
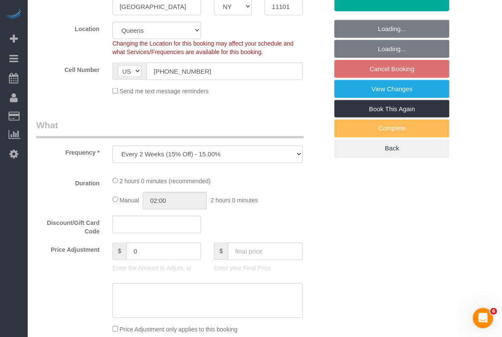
select select "object:1453"
select select "1"
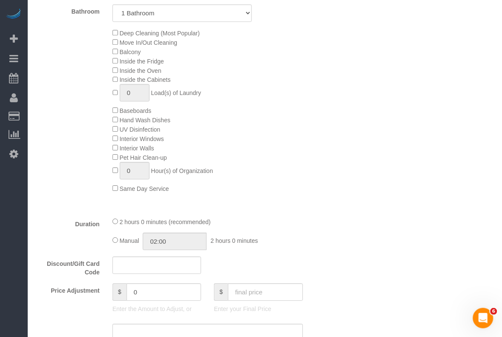
select select "1"
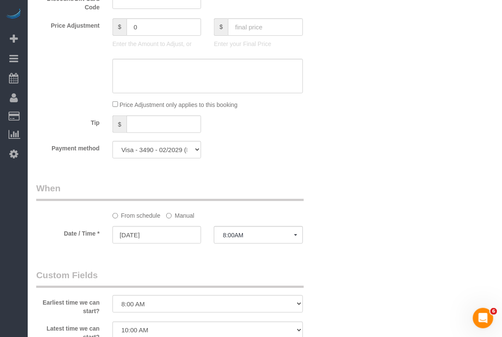
scroll to position [799, 0]
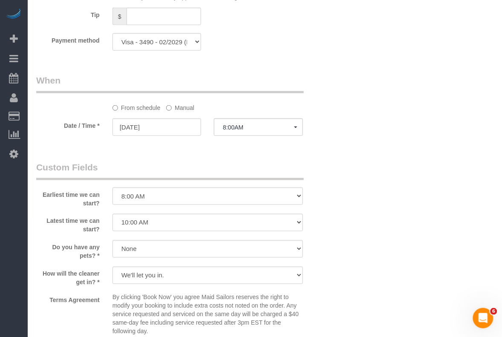
click at [196, 109] on div "From schedule Manual" at bounding box center [207, 107] width 203 height 12
click at [186, 111] on label "Manual" at bounding box center [180, 107] width 28 height 12
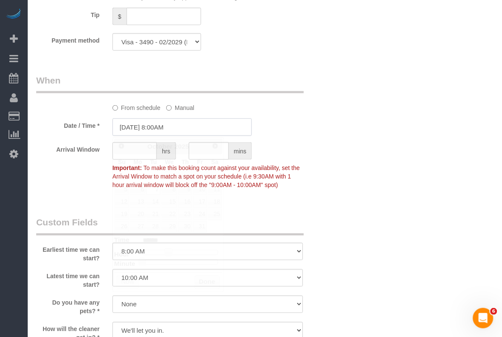
click at [180, 132] on input "[DATE] 8:00AM" at bounding box center [182, 126] width 140 height 17
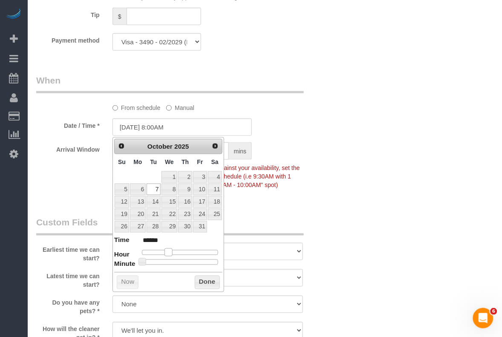
type input "[DATE] 9:00AM"
type input "******"
type input "[DATE] 10:00AM"
type input "*******"
type input "[DATE] 11:00AM"
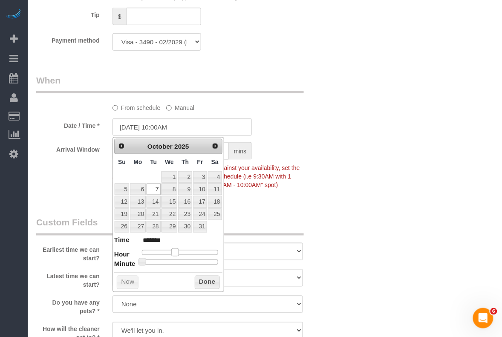
type input "*******"
type input "[DATE] 10:00AM"
type input "*******"
drag, startPoint x: 167, startPoint y: 250, endPoint x: 173, endPoint y: 255, distance: 7.5
click at [173, 255] on span at bounding box center [175, 252] width 8 height 8
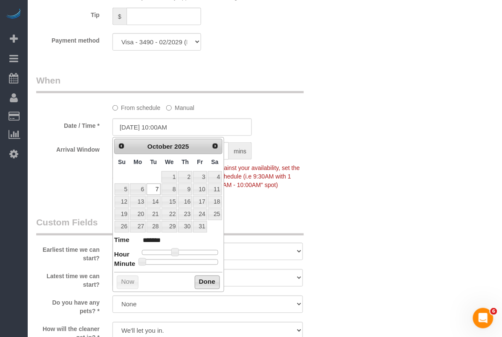
drag, startPoint x: 196, startPoint y: 278, endPoint x: 212, endPoint y: 265, distance: 20.6
click at [197, 278] on button "Done" at bounding box center [207, 283] width 25 height 14
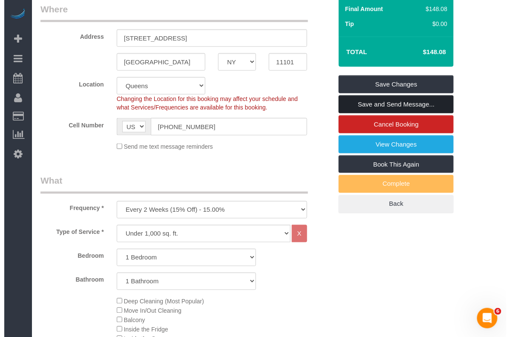
scroll to position [53, 0]
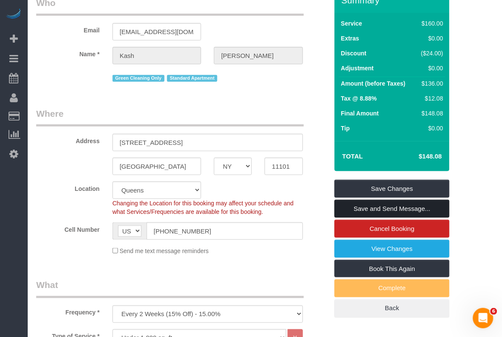
click at [376, 209] on link "Save and Send Message..." at bounding box center [391, 209] width 115 height 18
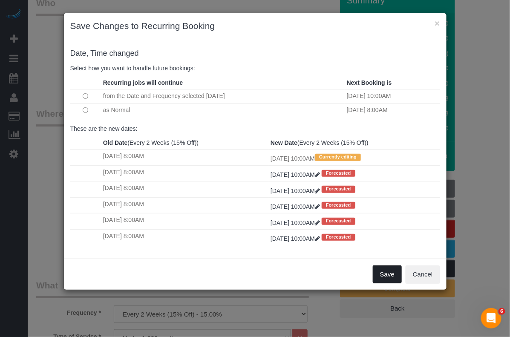
click at [382, 273] on button "Save" at bounding box center [387, 274] width 29 height 18
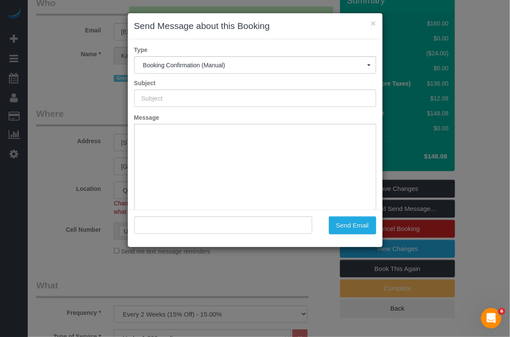
scroll to position [0, 0]
type input "Cleaning Confirmed for [DATE] 10:00am"
type input ""[PERSON_NAME]" <[EMAIL_ADDRESS][DOMAIN_NAME]>"
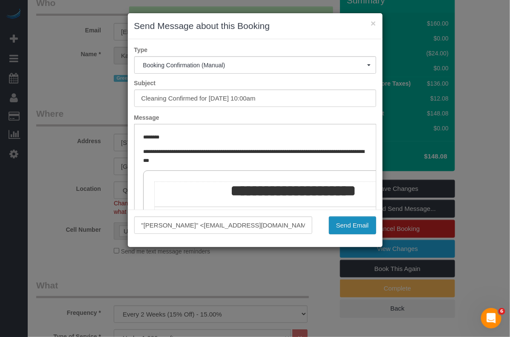
click at [346, 222] on button "Send Email" at bounding box center [352, 225] width 47 height 18
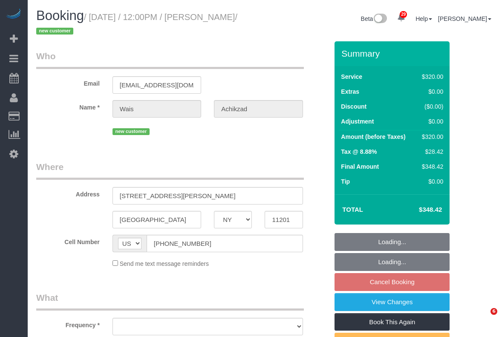
select select "NY"
select select "object:809"
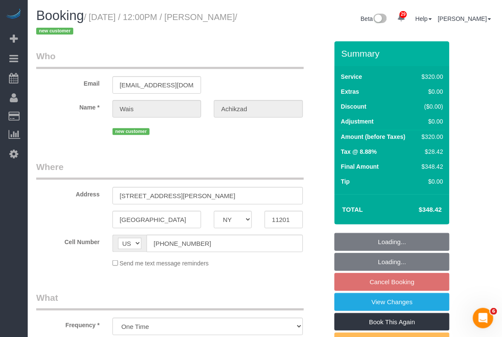
select select "string:stripe-pm_1SC0l94VGloSiKo7fU27xOqZ"
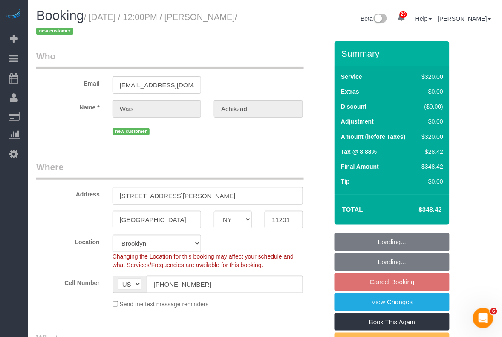
select select "object:965"
select select "spot5"
select select "number:59"
select select "number:75"
select select "number:15"
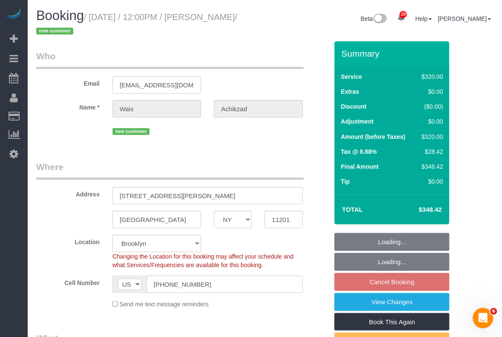
select select "number:5"
drag, startPoint x: 205, startPoint y: 198, endPoint x: 115, endPoint y: 207, distance: 90.3
click at [115, 207] on sui-booking-address "Address 110 Warren Street Apt 104 Brooklyn AK AL AR AZ CA CO CT DC DE FL GA HI …" at bounding box center [182, 195] width 292 height 68
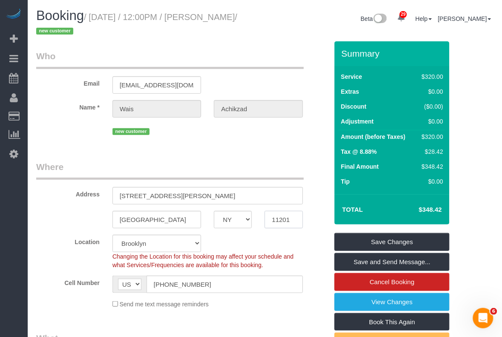
click at [275, 220] on input "11201" at bounding box center [284, 219] width 38 height 17
drag, startPoint x: 207, startPoint y: 325, endPoint x: 207, endPoint y: 316, distance: 8.5
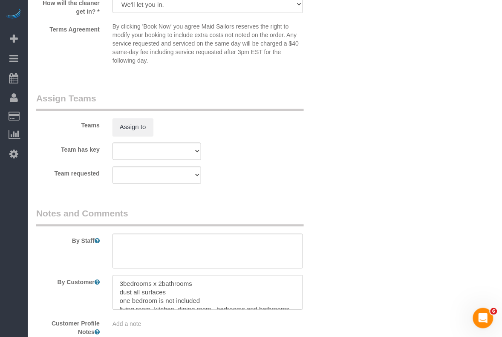
scroll to position [958, 0]
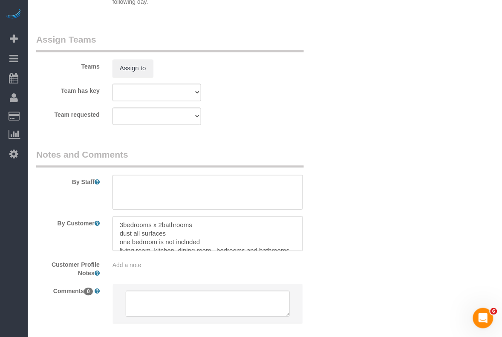
click at [171, 267] on div "Add a note" at bounding box center [207, 265] width 190 height 9
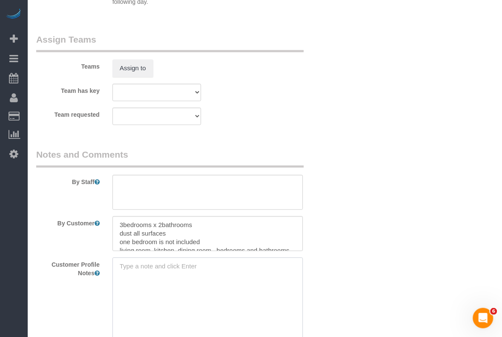
click at [146, 264] on textarea at bounding box center [207, 305] width 190 height 94
type textarea "address unlisted"
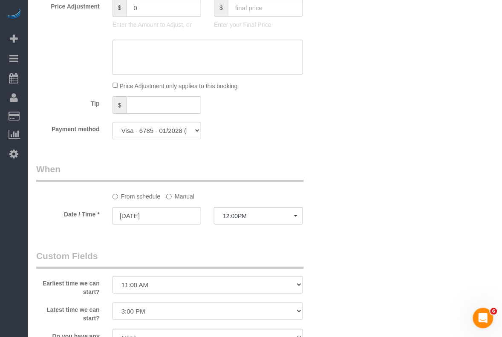
scroll to position [529, 0]
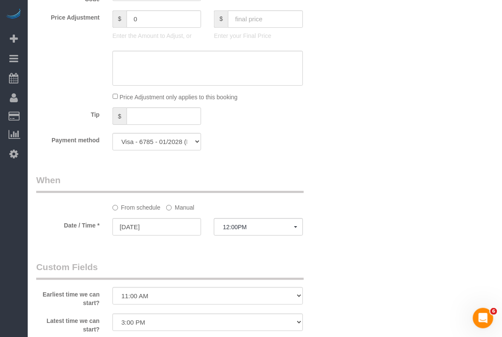
click at [356, 316] on div "Who Email waismano2@gmail.com Name * Wais Achikzad new customer Where Address 1…" at bounding box center [264, 148] width 457 height 1273
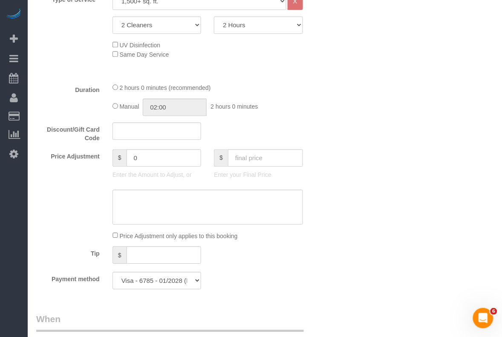
scroll to position [156, 0]
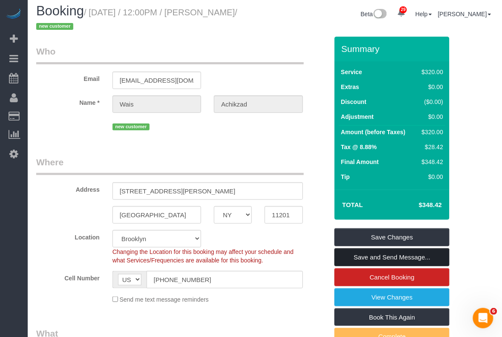
scroll to position [0, 0]
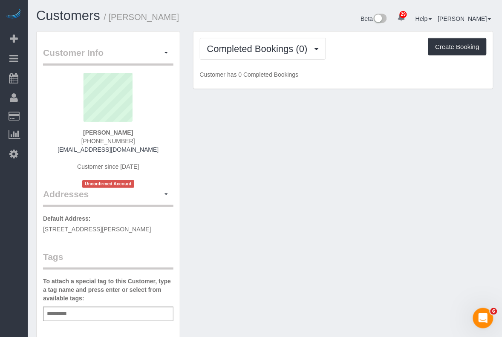
click at [110, 315] on div "Add a tag" at bounding box center [108, 314] width 130 height 14
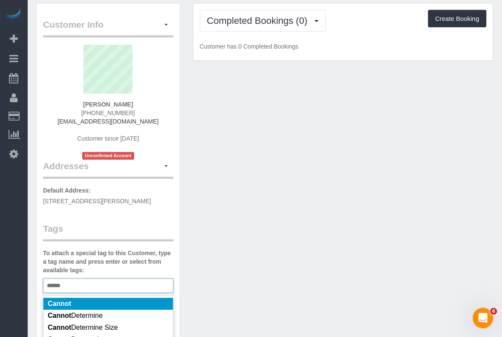
scroll to position [53, 0]
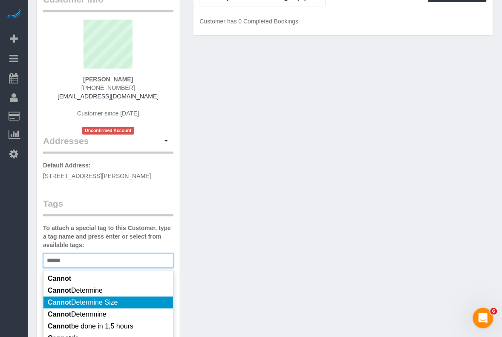
type input "******"
click at [111, 299] on span "Cannot Determine Size" at bounding box center [83, 302] width 70 height 7
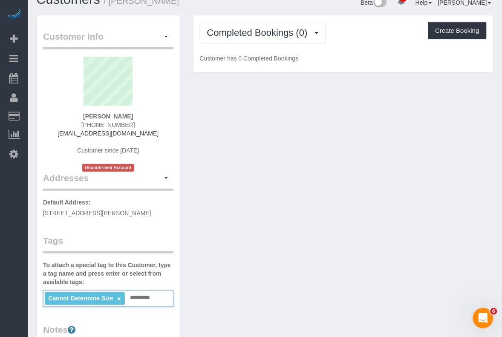
scroll to position [0, 0]
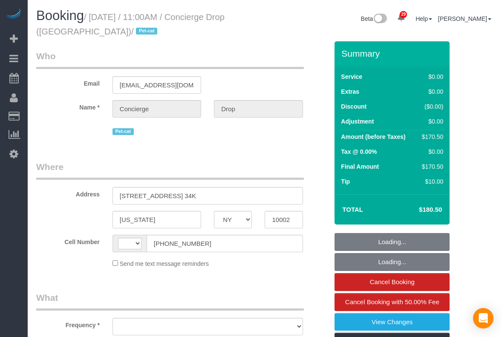
select select "NY"
select select "2"
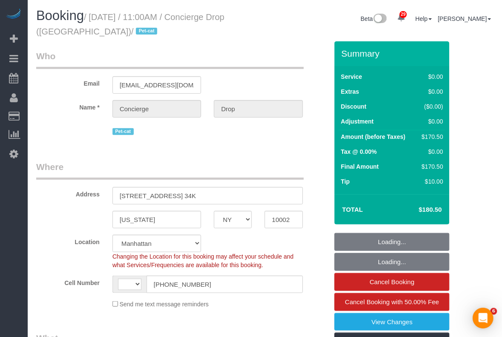
select select "string:[GEOGRAPHIC_DATA]"
select select "string:stripe-pm_1RaQn24VGloSiKo7zeOF73Wj"
select select "object:960"
select select "2"
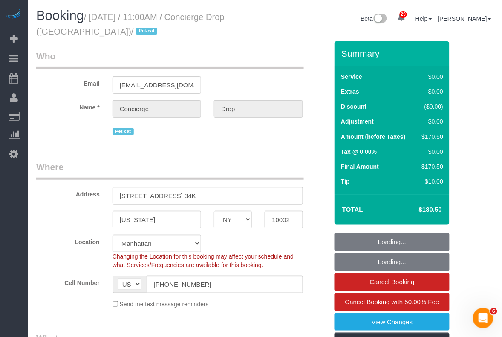
select select "spot1"
select select "number:89"
select select "number:90"
select select "number:14"
select select "number:5"
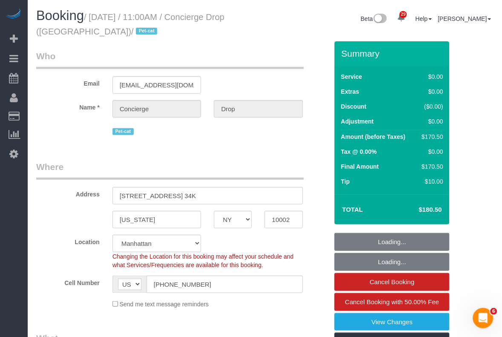
select select "object:1114"
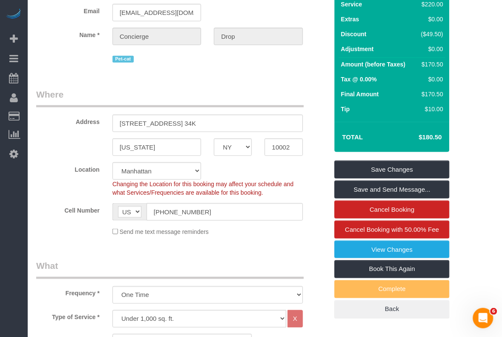
scroll to position [106, 0]
